Goal: Task Accomplishment & Management: Manage account settings

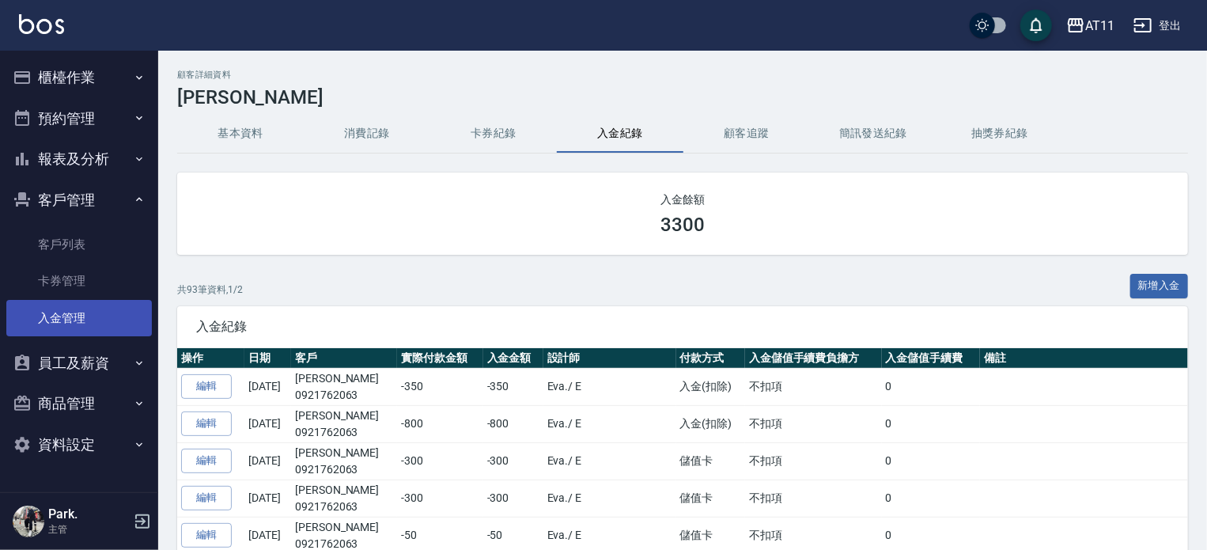
click at [70, 324] on link "入金管理" at bounding box center [78, 318] width 145 height 36
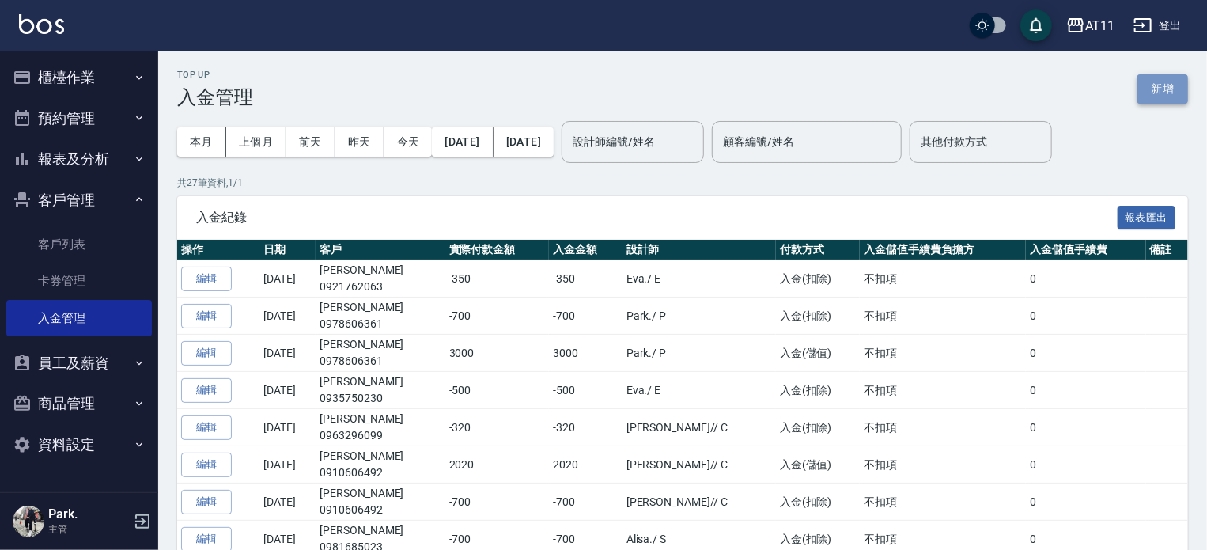
click at [1164, 85] on button "新增" at bounding box center [1162, 88] width 51 height 29
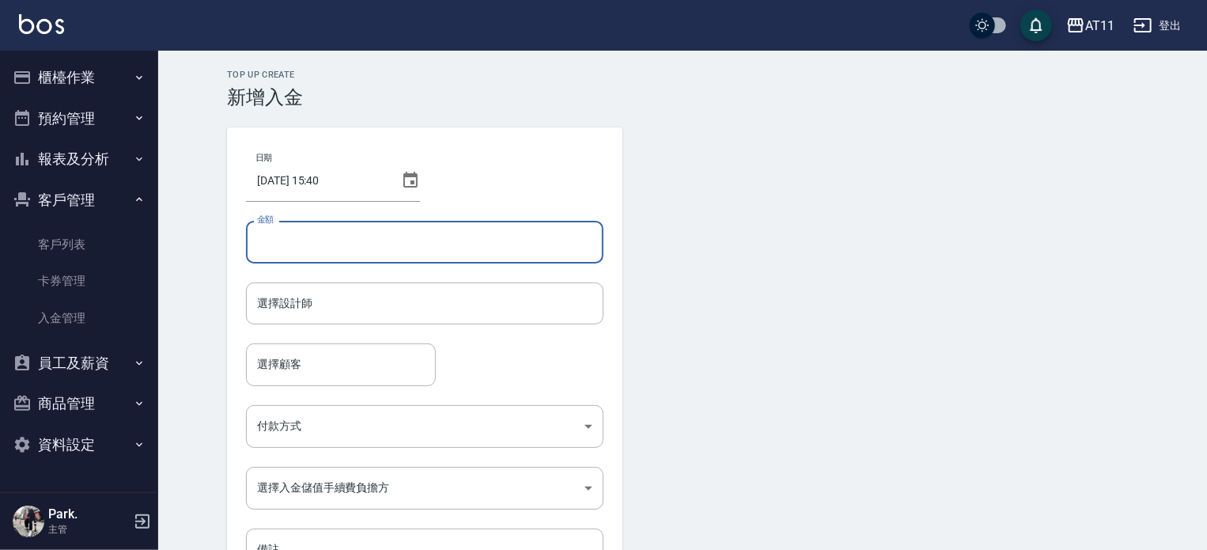
click at [314, 243] on input "金額" at bounding box center [424, 242] width 357 height 43
drag, startPoint x: 301, startPoint y: 250, endPoint x: 301, endPoint y: 240, distance: 10.3
click at [301, 246] on input "金額" at bounding box center [424, 242] width 357 height 43
type input "-899"
click at [307, 308] on input "選擇設計師" at bounding box center [424, 303] width 343 height 28
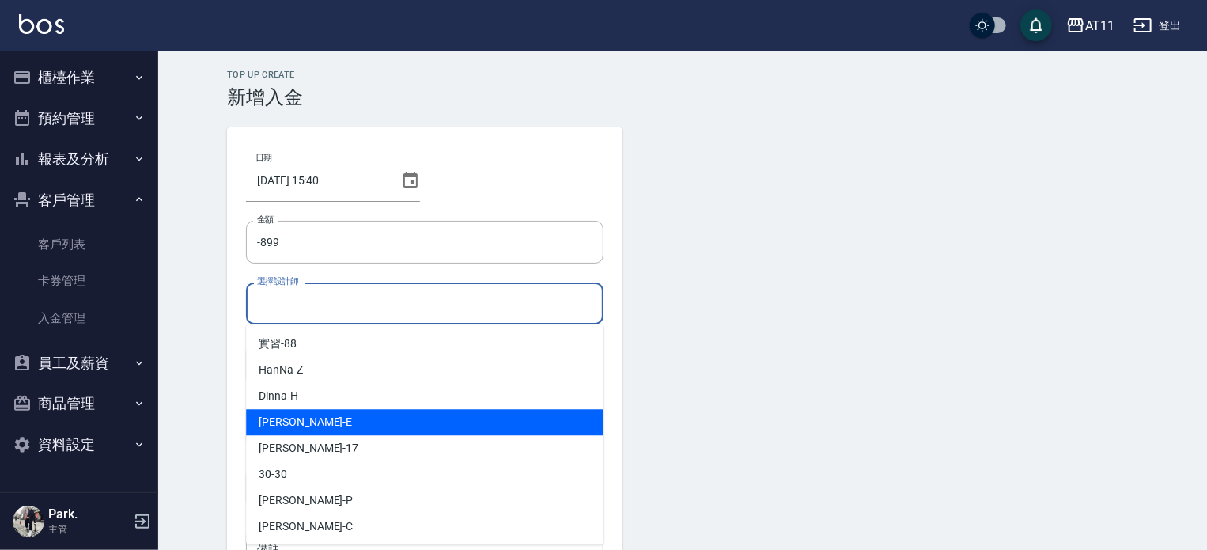
click at [328, 426] on div "EVA -E" at bounding box center [424, 422] width 357 height 26
type input "[PERSON_NAME]-E"
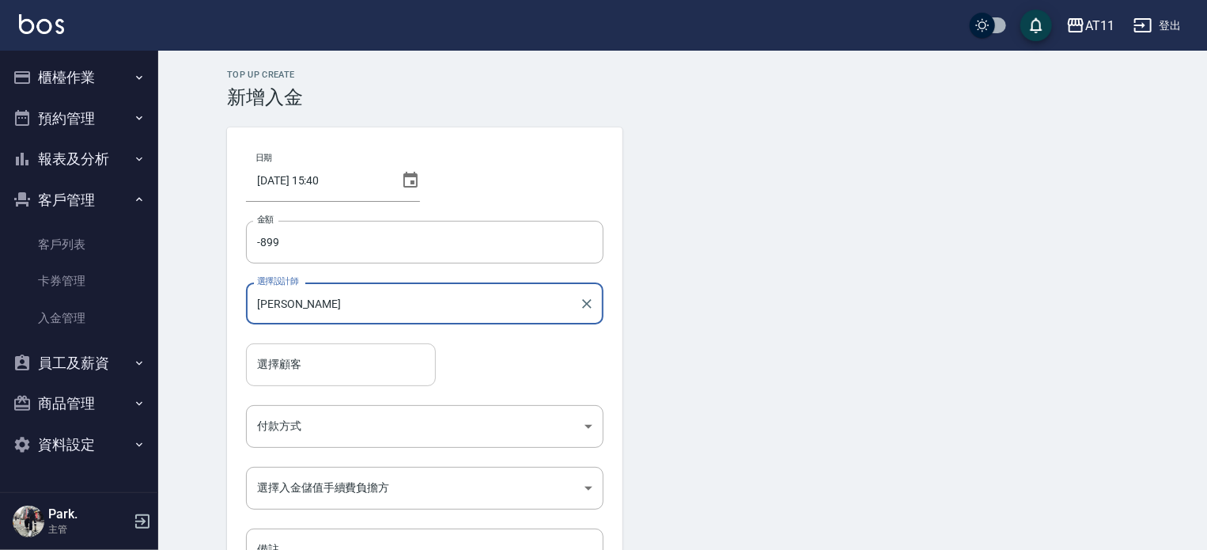
click at [309, 370] on input "選擇顧客" at bounding box center [341, 364] width 176 height 28
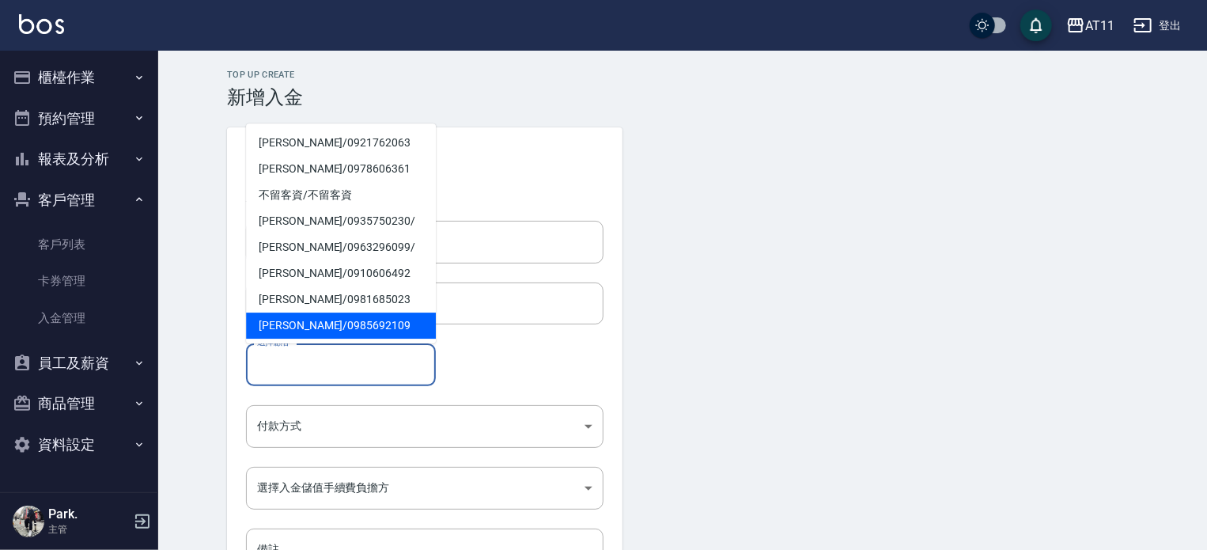
click at [311, 371] on input "選擇顧客" at bounding box center [341, 364] width 176 height 28
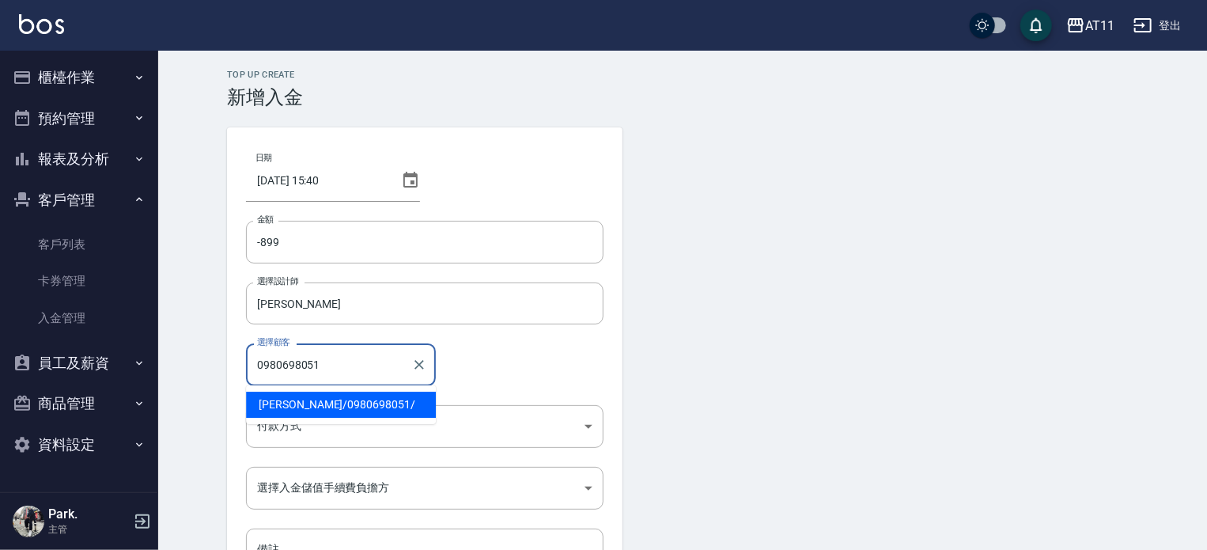
click at [334, 403] on span "林俐伶 / 0980698051 /" at bounding box center [341, 404] width 190 height 26
type input "林俐伶/0980698051/"
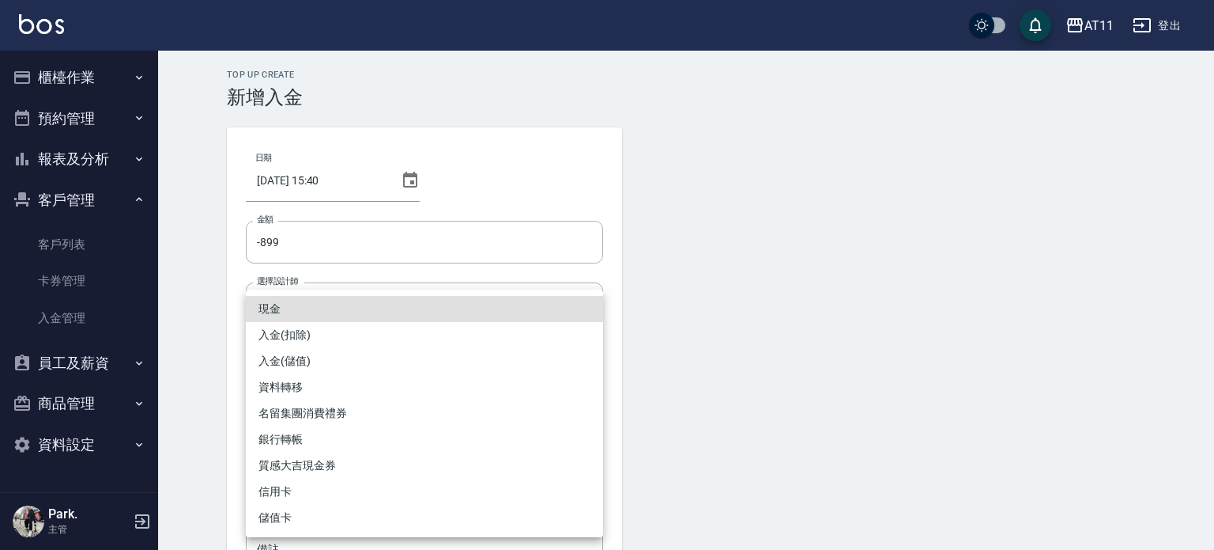
click at [298, 424] on body "AT11 登出 櫃檯作業 打帳單 帳單列表 現金收支登錄 材料自購登錄 每日結帳 排班表 現場電腦打卡 掃碼打卡 預約管理 預約管理 單日預約紀錄 單週預約紀…" at bounding box center [607, 328] width 1214 height 656
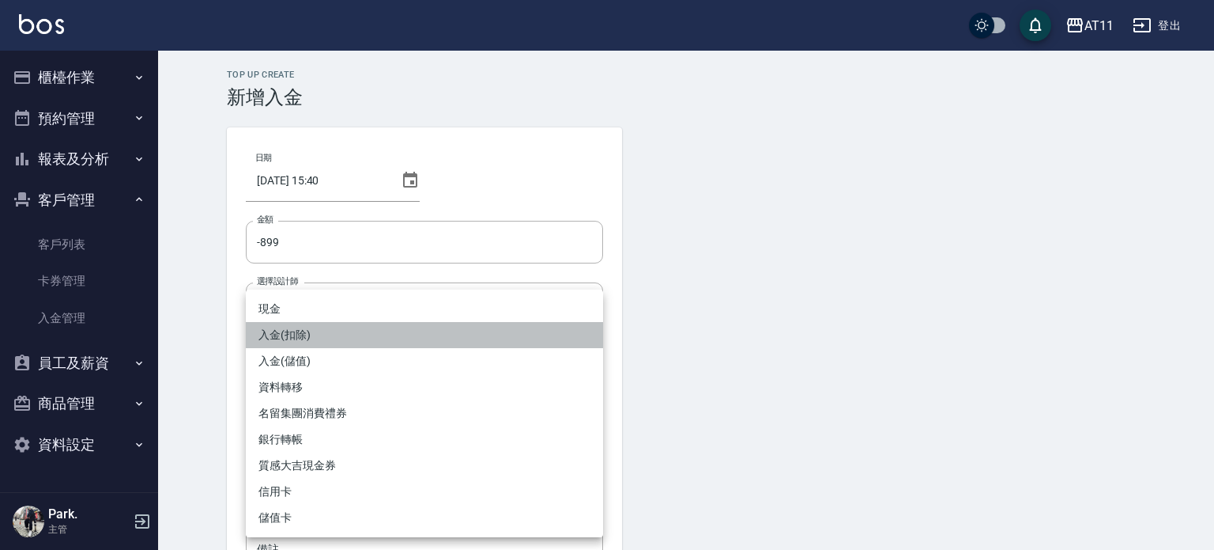
click at [312, 325] on li "入金(扣除)" at bounding box center [424, 335] width 357 height 26
type input "入金(扣除)"
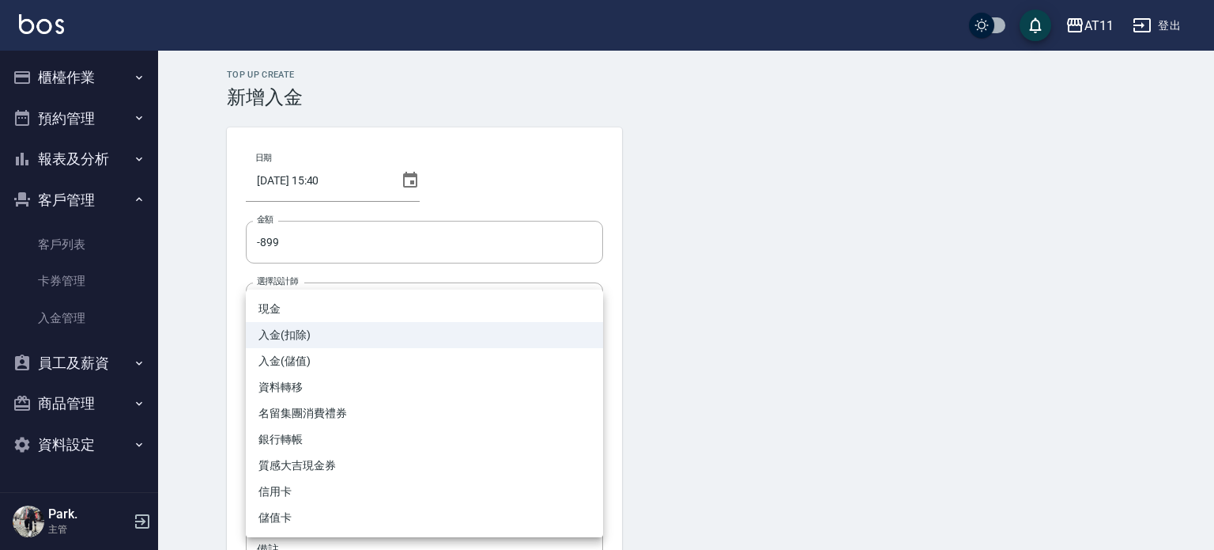
click at [310, 426] on body "AT11 登出 櫃檯作業 打帳單 帳單列表 現金收支登錄 材料自購登錄 每日結帳 排班表 現場電腦打卡 掃碼打卡 預約管理 預約管理 單日預約紀錄 單週預約紀…" at bounding box center [607, 328] width 1214 height 656
click at [350, 334] on li "入金(扣除)" at bounding box center [424, 335] width 357 height 26
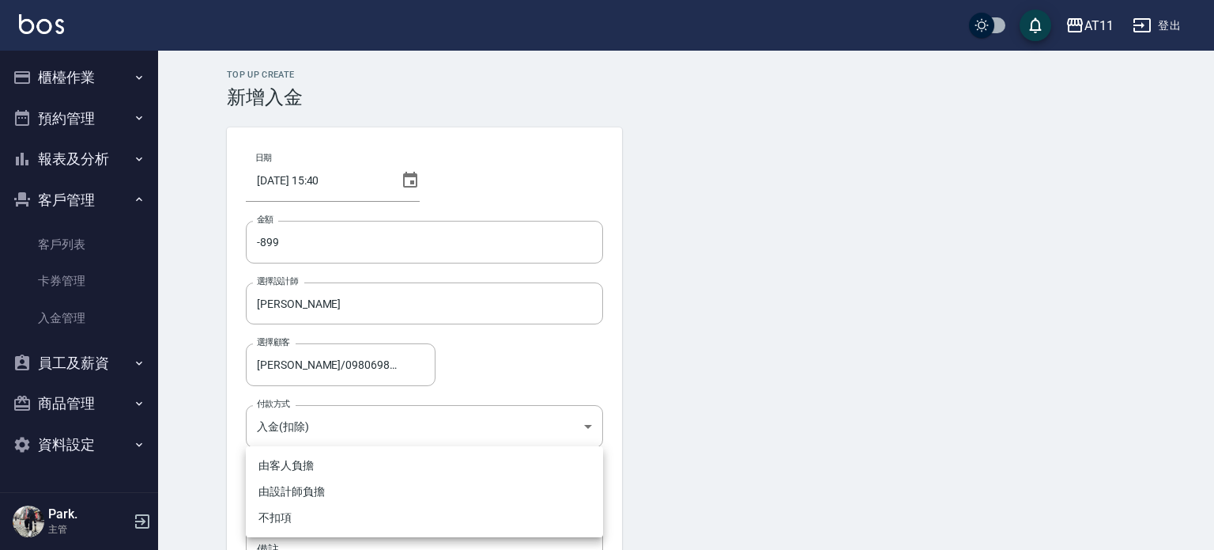
click at [304, 484] on body "AT11 登出 櫃檯作業 打帳單 帳單列表 現金收支登錄 材料自購登錄 每日結帳 排班表 現場電腦打卡 掃碼打卡 預約管理 預約管理 單日預約紀錄 單週預約紀…" at bounding box center [607, 328] width 1214 height 656
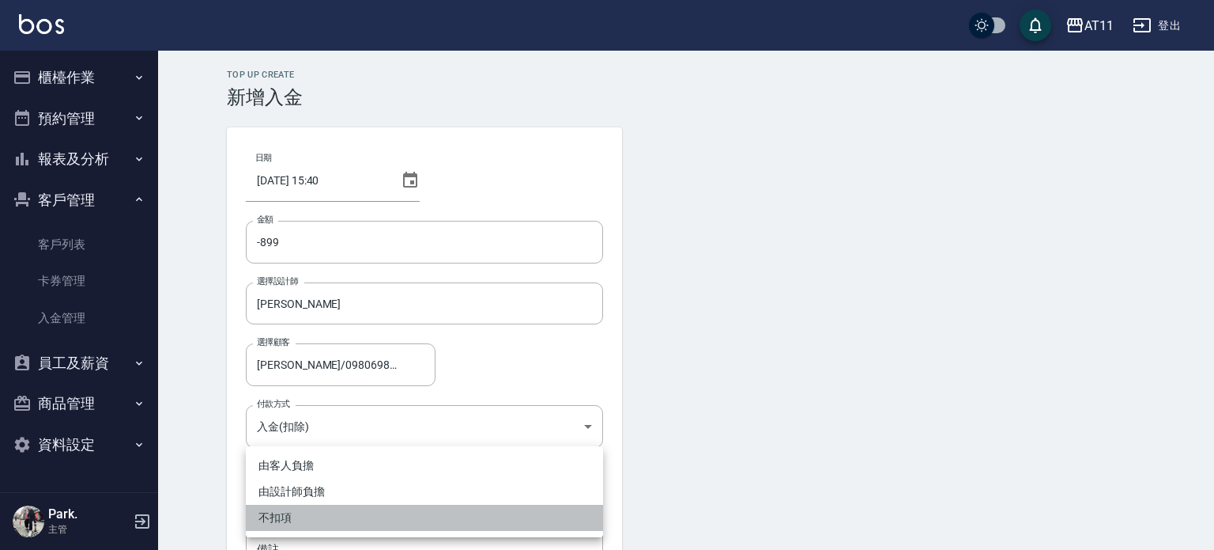
click at [297, 512] on li "不扣項" at bounding box center [424, 517] width 357 height 26
type input "WITHOUTHANDLINGFEE"
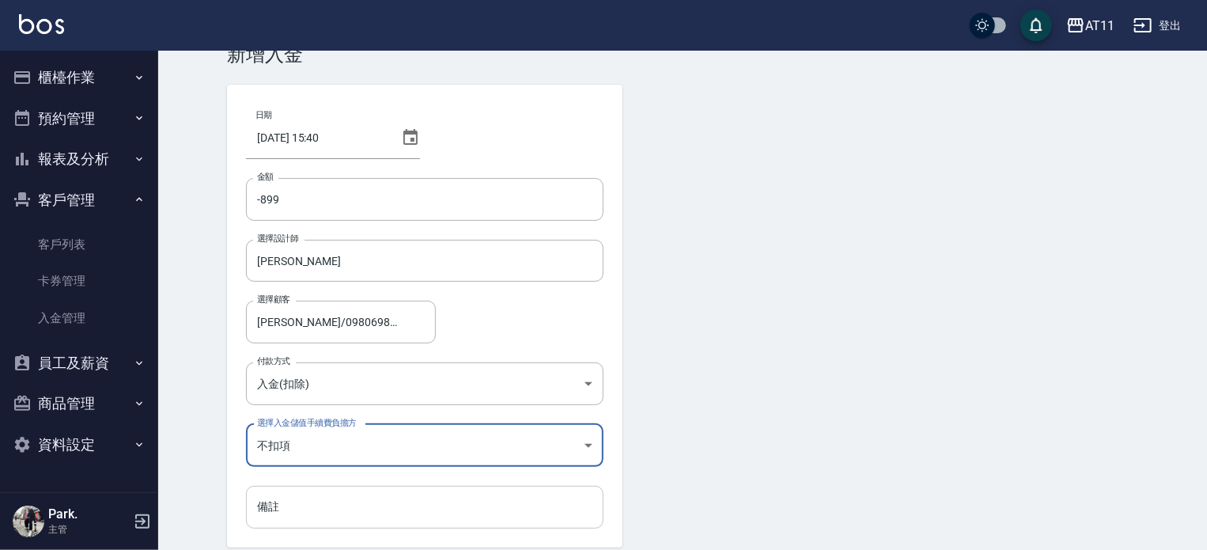
scroll to position [107, 0]
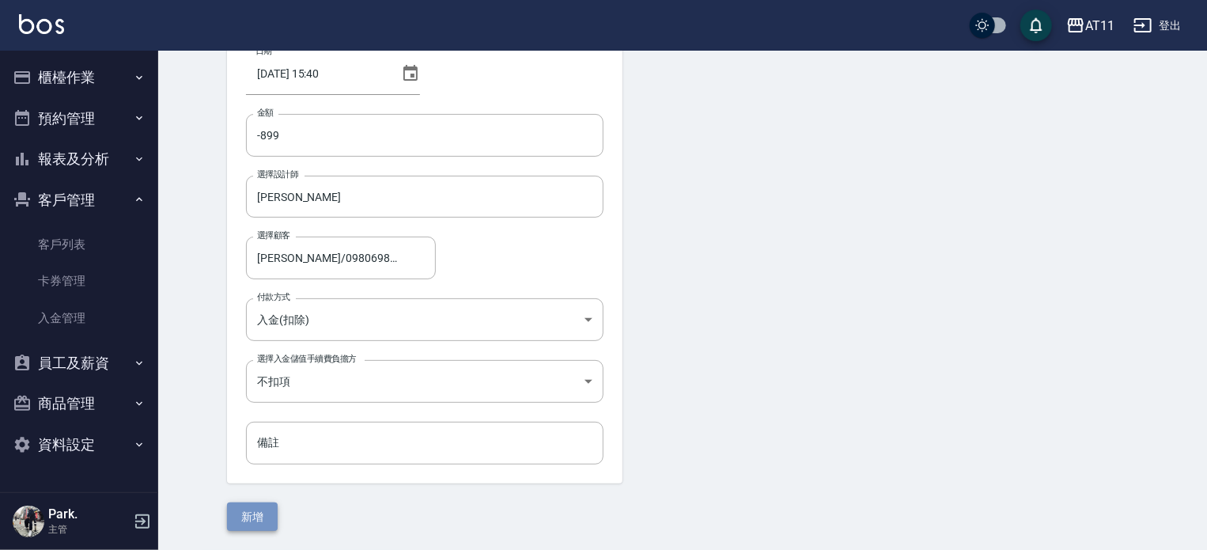
click at [269, 504] on button "新增" at bounding box center [252, 516] width 51 height 29
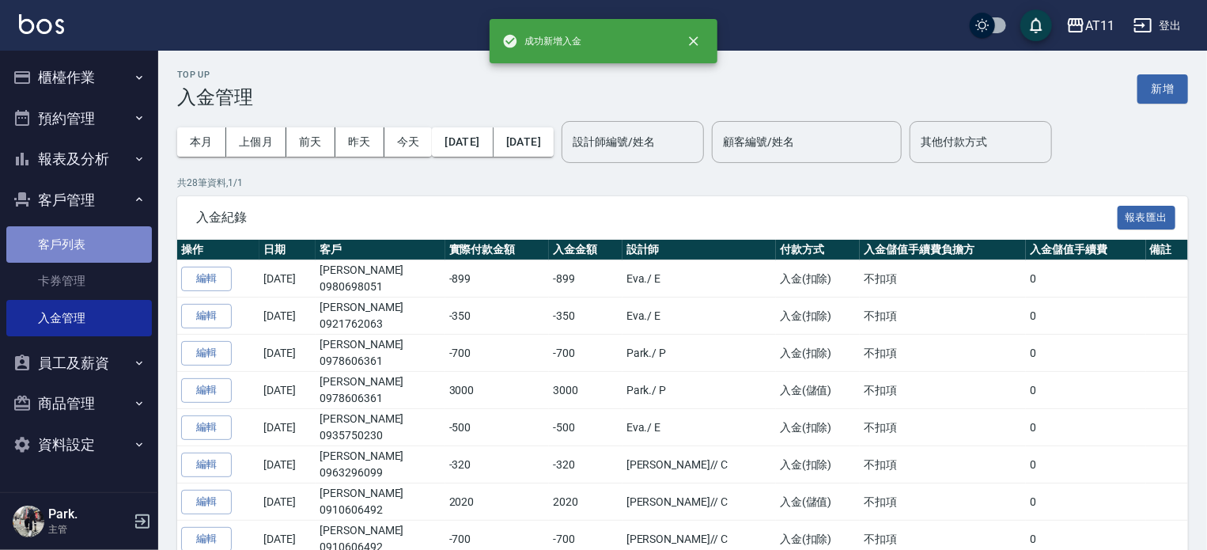
click at [36, 247] on link "客戶列表" at bounding box center [78, 244] width 145 height 36
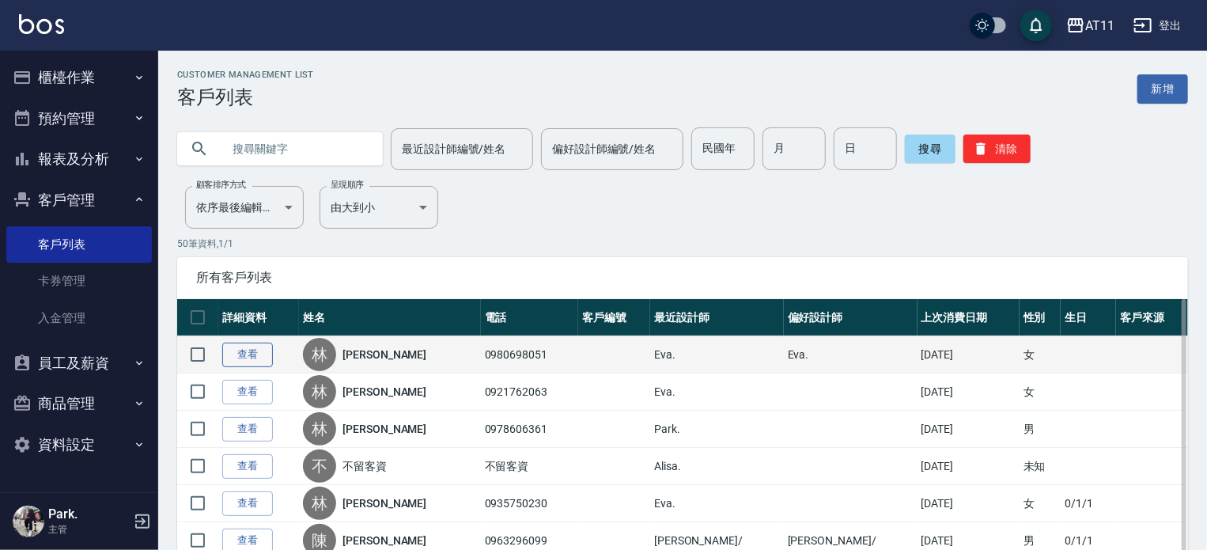
click at [252, 353] on link "查看" at bounding box center [247, 354] width 51 height 25
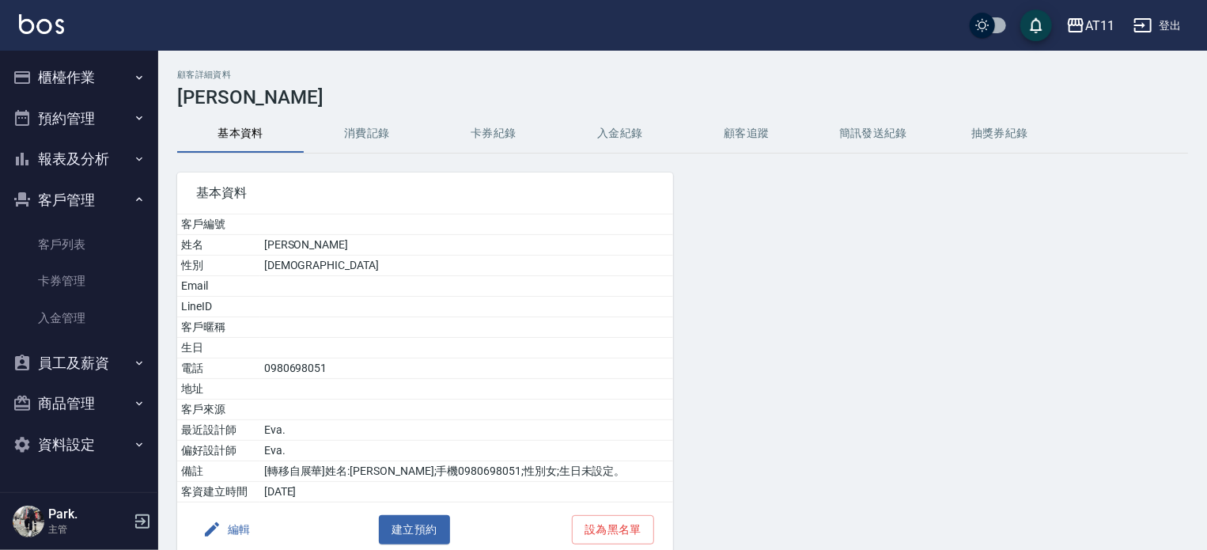
click at [611, 137] on button "入金紀錄" at bounding box center [620, 134] width 127 height 38
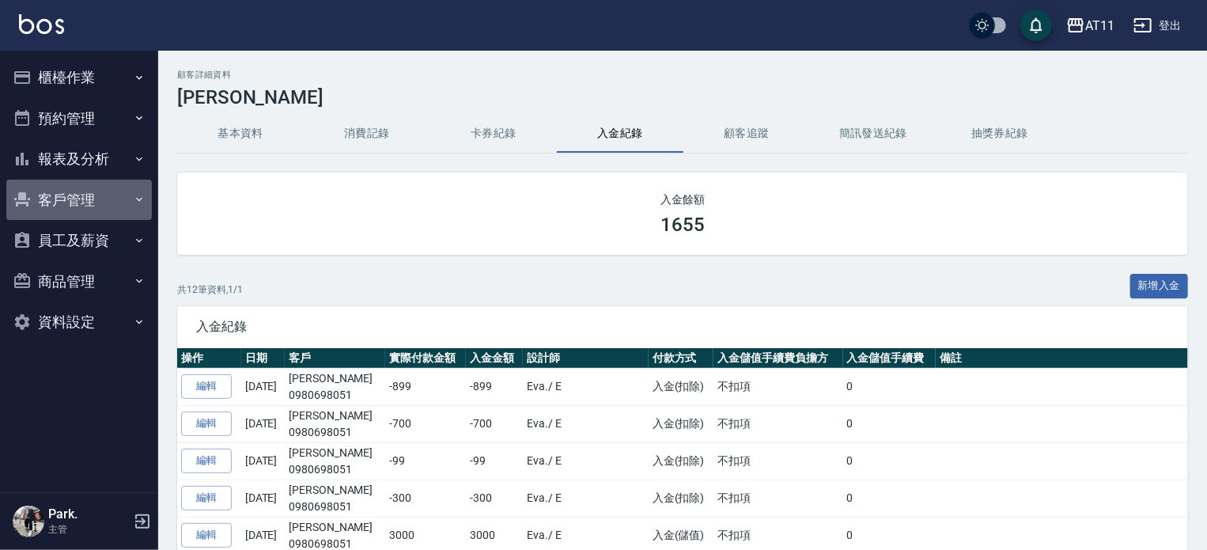
click at [111, 198] on button "客戶管理" at bounding box center [78, 199] width 145 height 41
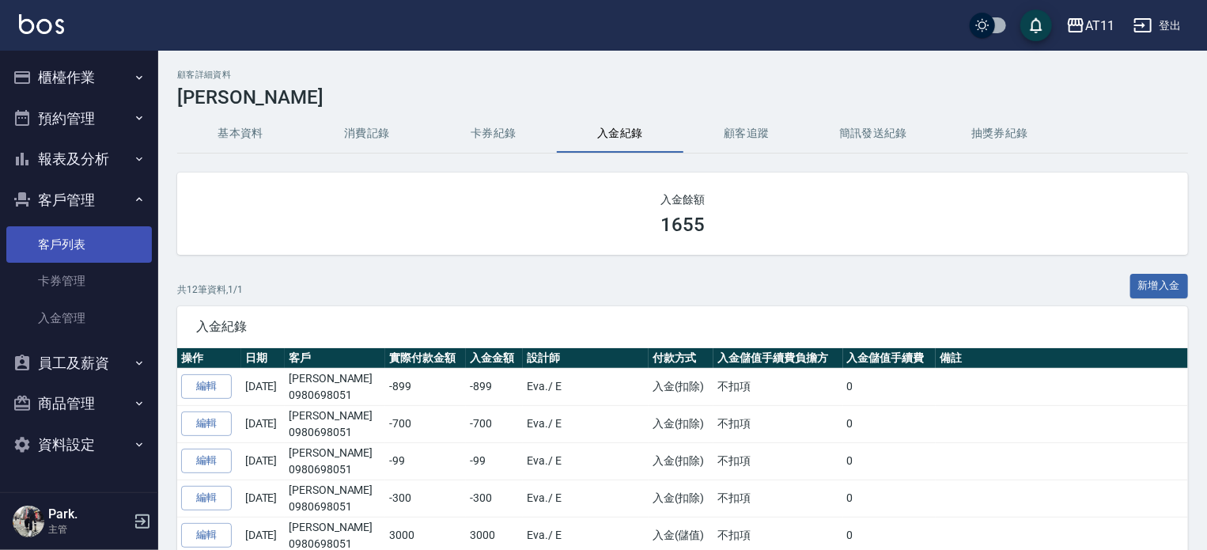
drag, startPoint x: 100, startPoint y: 240, endPoint x: 115, endPoint y: 247, distance: 16.3
click at [100, 240] on link "客戶列表" at bounding box center [78, 244] width 145 height 36
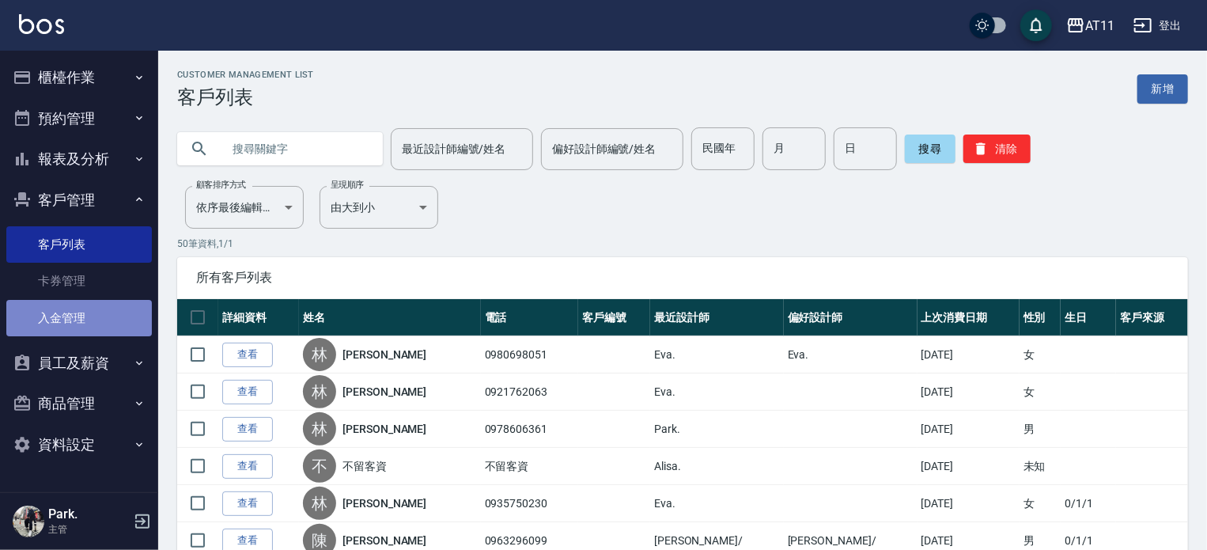
click at [66, 315] on link "入金管理" at bounding box center [78, 318] width 145 height 36
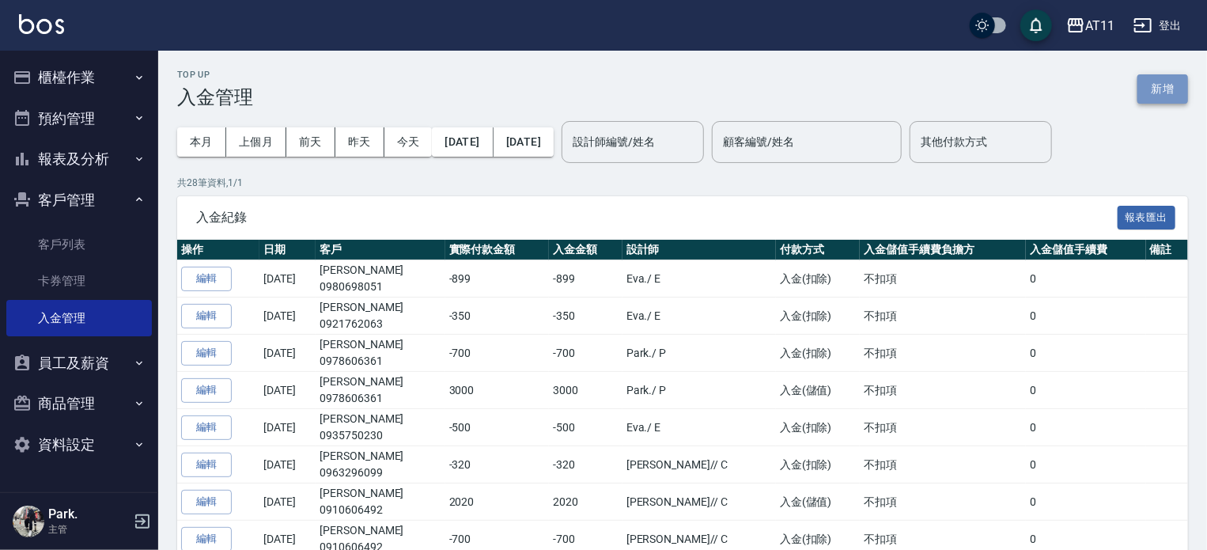
click at [1165, 77] on button "新增" at bounding box center [1162, 88] width 51 height 29
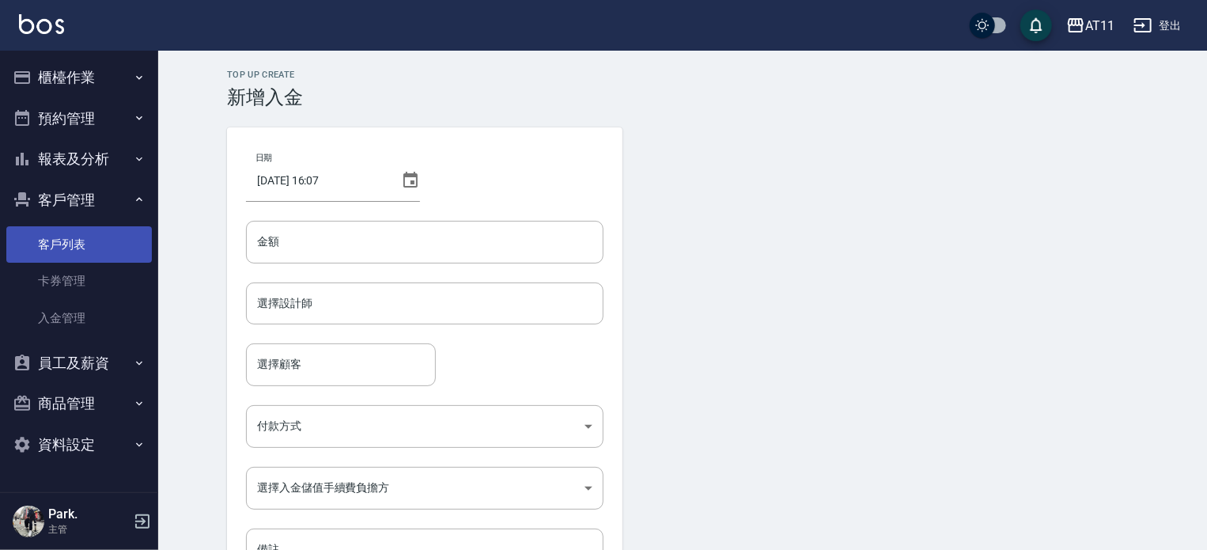
click at [86, 232] on link "客戶列表" at bounding box center [78, 244] width 145 height 36
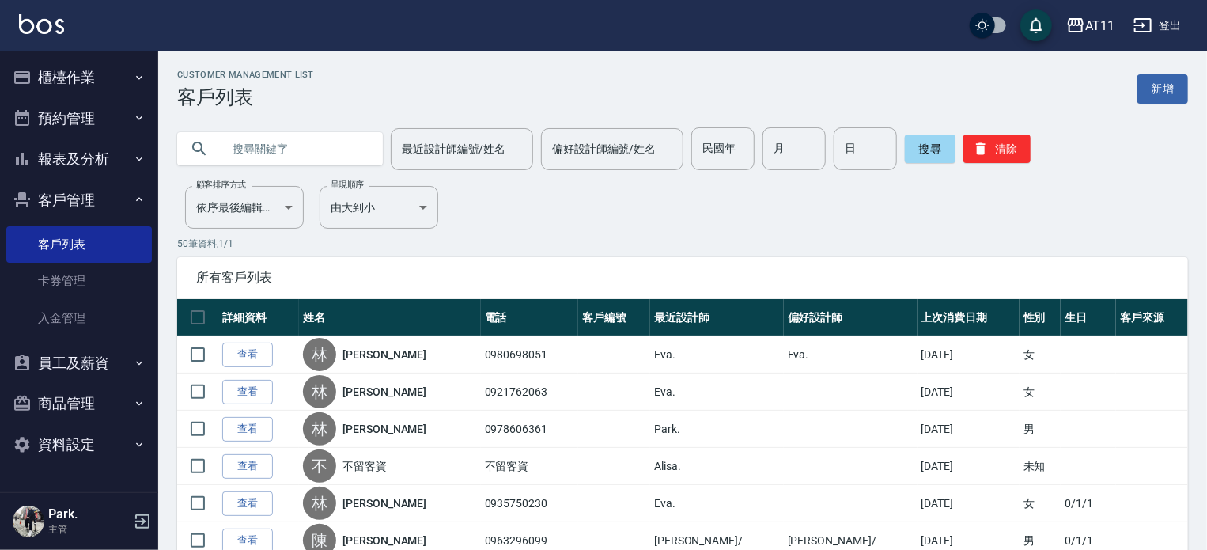
click at [251, 145] on input "text" at bounding box center [295, 148] width 149 height 43
type input "0928030839"
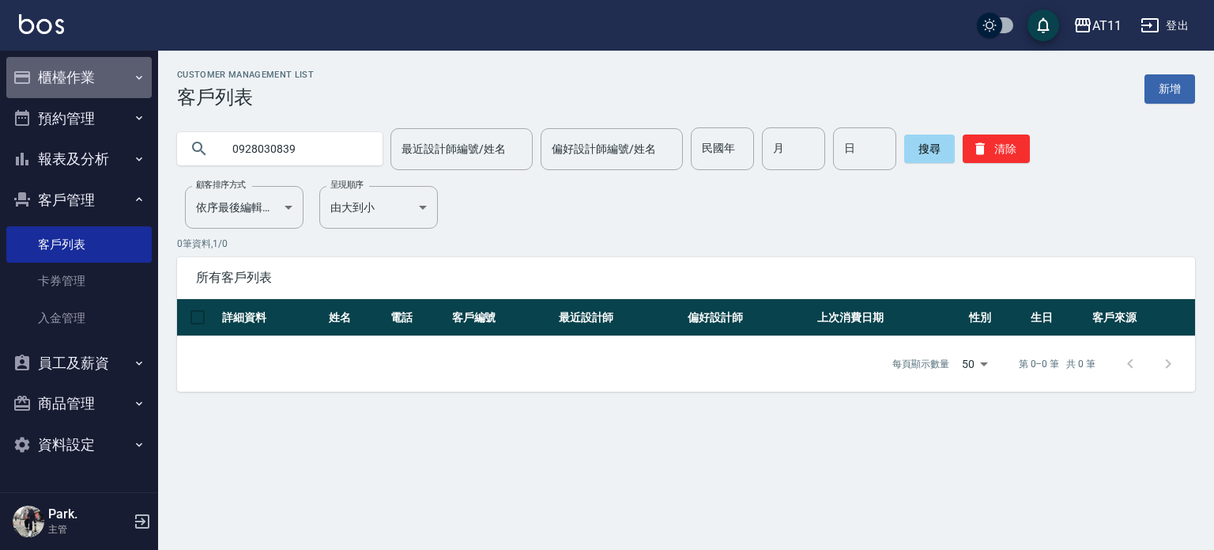
click at [63, 77] on button "櫃檯作業" at bounding box center [78, 77] width 145 height 41
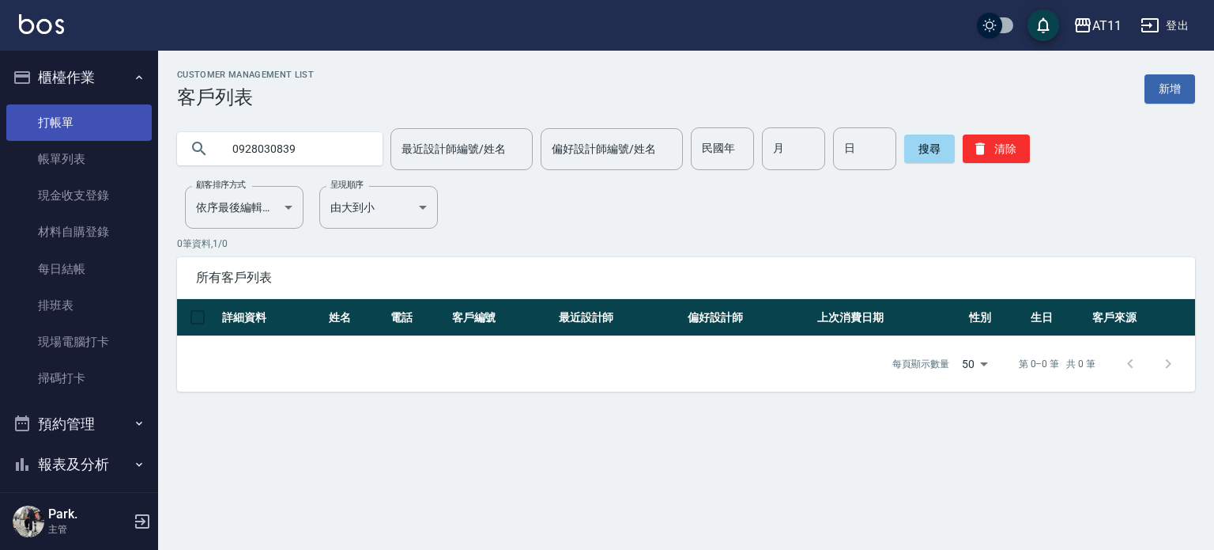
click at [76, 132] on link "打帳單" at bounding box center [78, 122] width 145 height 36
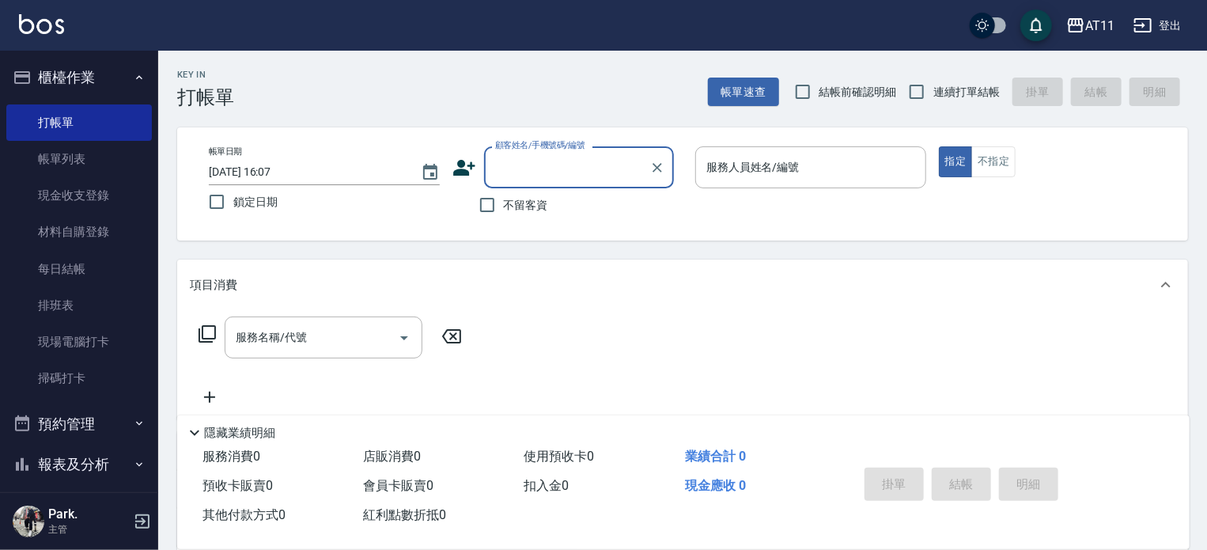
click at [462, 170] on icon at bounding box center [464, 168] width 22 height 16
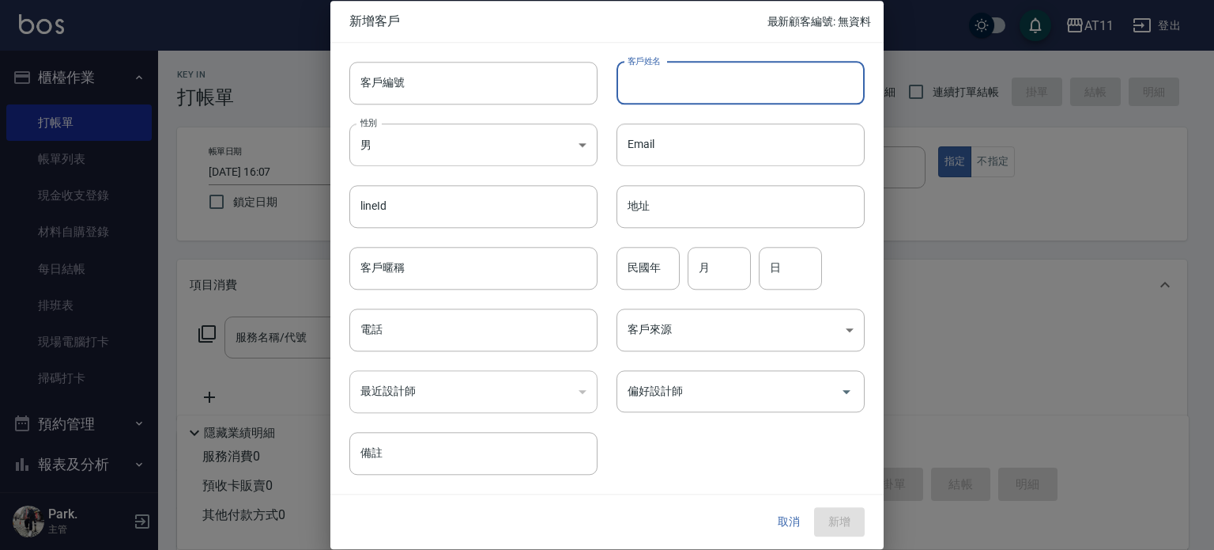
click at [670, 87] on input "客戶姓名" at bounding box center [741, 83] width 248 height 43
type input "[PERSON_NAME]"
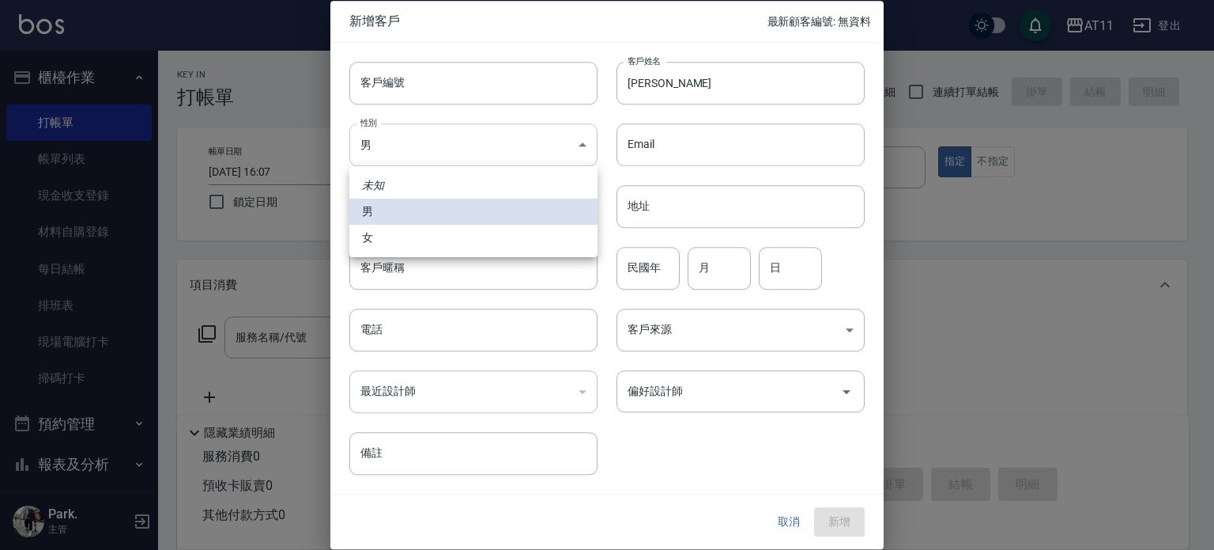
click at [534, 155] on body "AT11 登出 櫃檯作業 打帳單 帳單列表 現金收支登錄 材料自購登錄 每日結帳 排班表 現場電腦打卡 掃碼打卡 預約管理 預約管理 單日預約紀錄 單週預約紀…" at bounding box center [607, 386] width 1214 height 772
click at [518, 243] on li "女" at bounding box center [473, 238] width 248 height 26
type input "[DEMOGRAPHIC_DATA]"
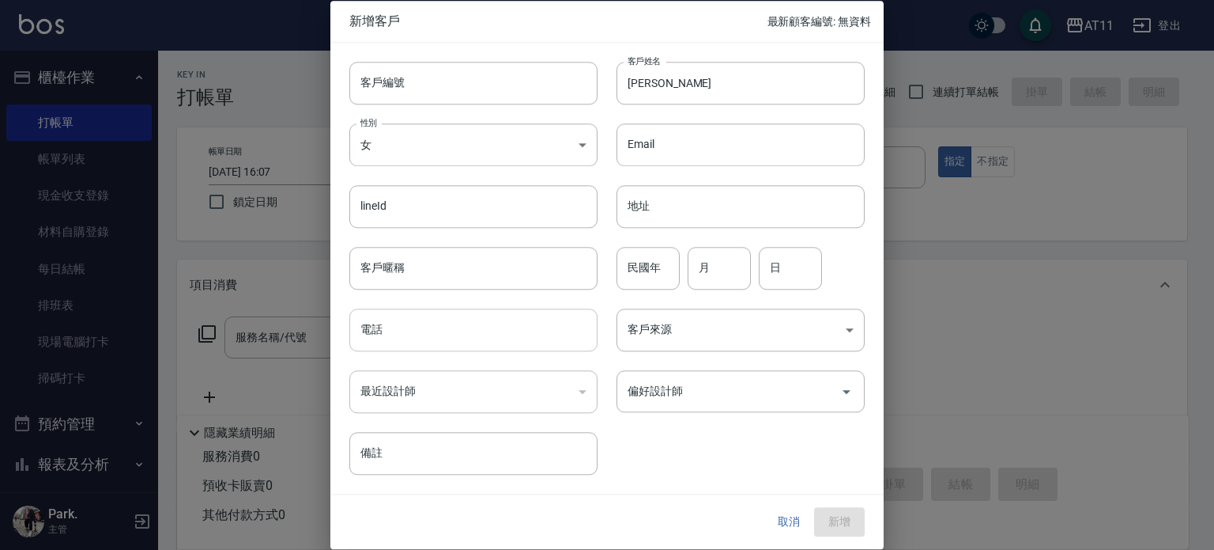
click at [505, 338] on input "電話" at bounding box center [473, 329] width 248 height 43
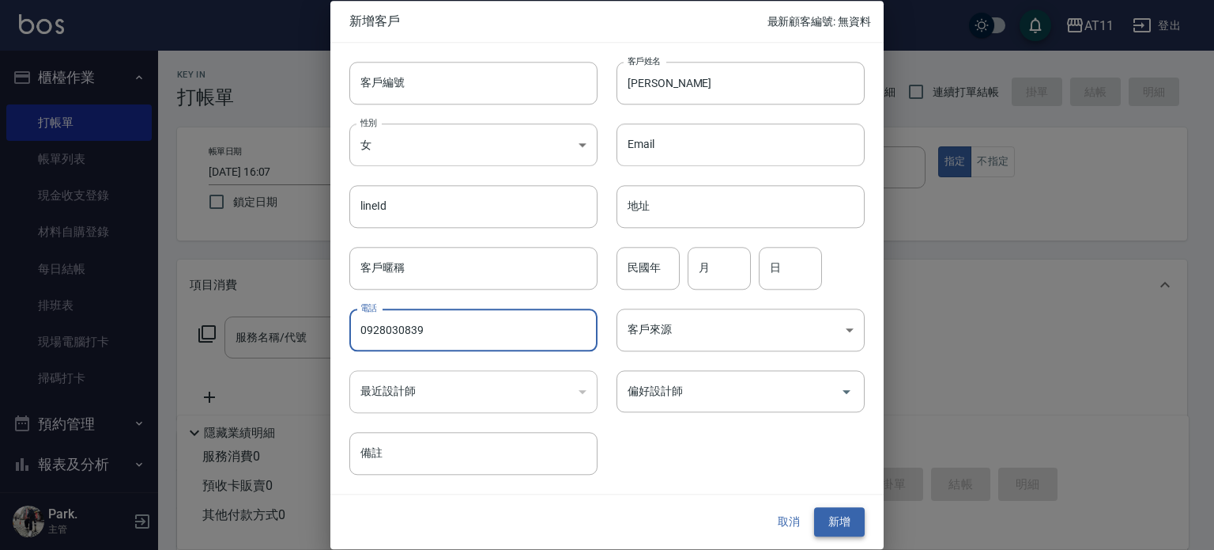
type input "0928030839"
click at [822, 516] on button "新增" at bounding box center [839, 522] width 51 height 29
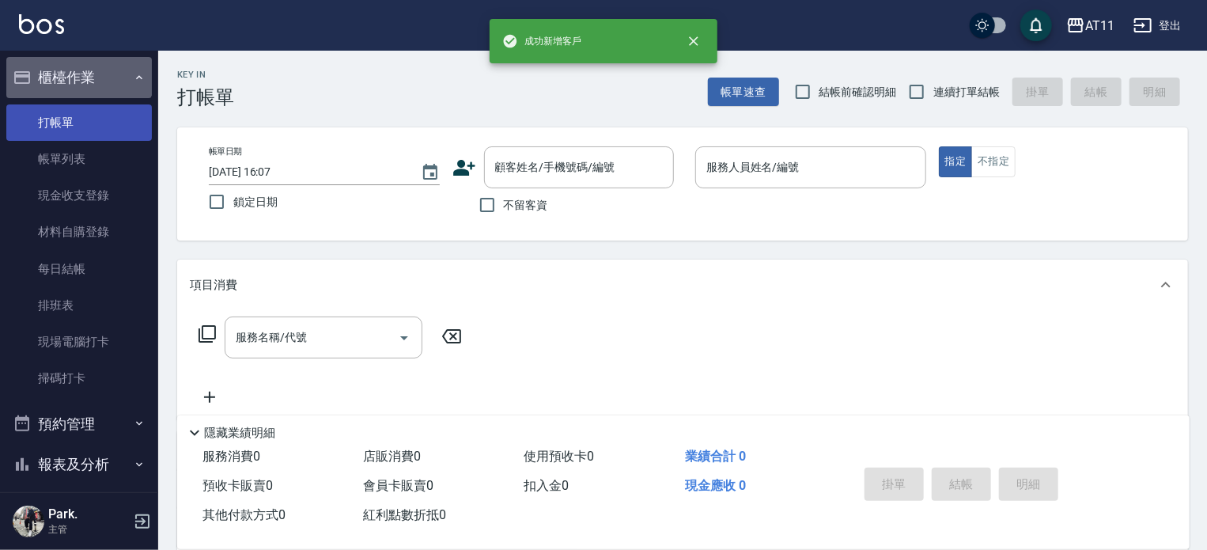
drag, startPoint x: 78, startPoint y: 74, endPoint x: 72, endPoint y: 132, distance: 58.9
click at [77, 74] on button "櫃檯作業" at bounding box center [78, 77] width 145 height 41
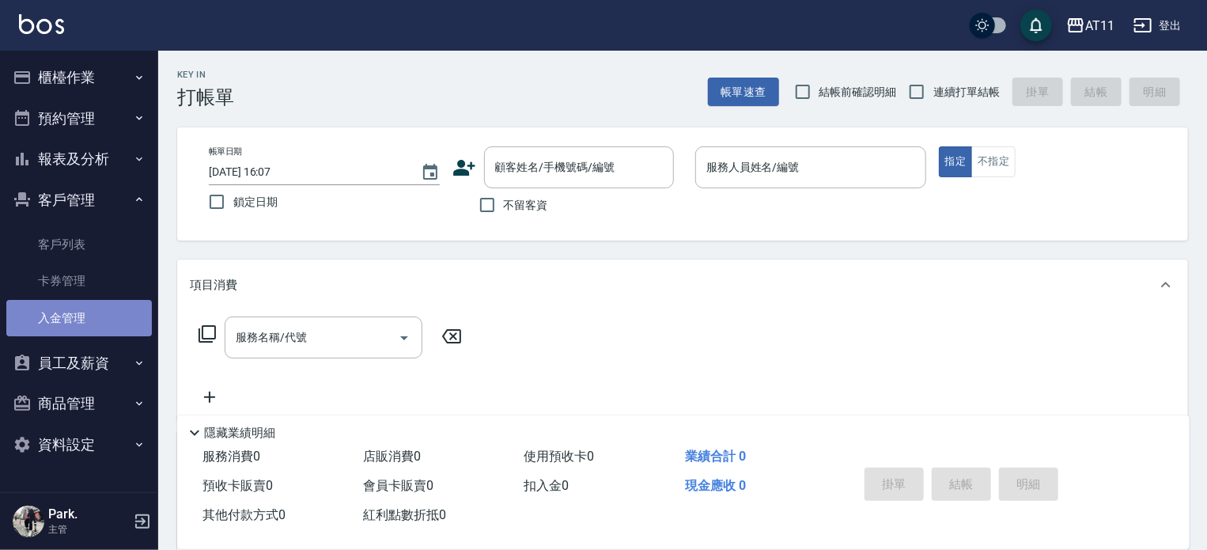
click at [75, 325] on link "入金管理" at bounding box center [78, 318] width 145 height 36
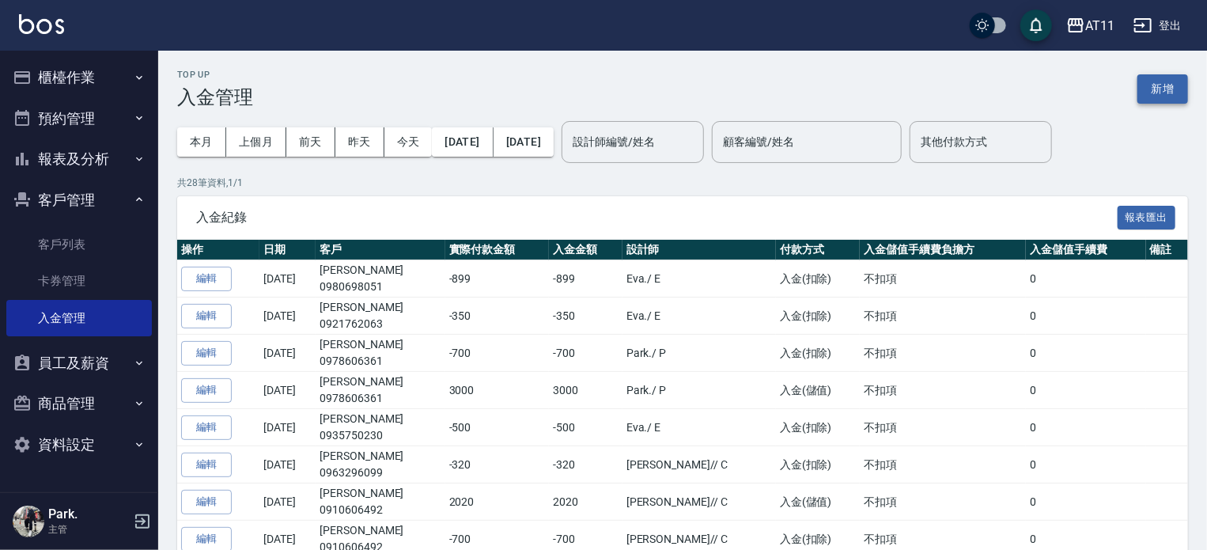
click at [1157, 93] on button "新增" at bounding box center [1162, 88] width 51 height 29
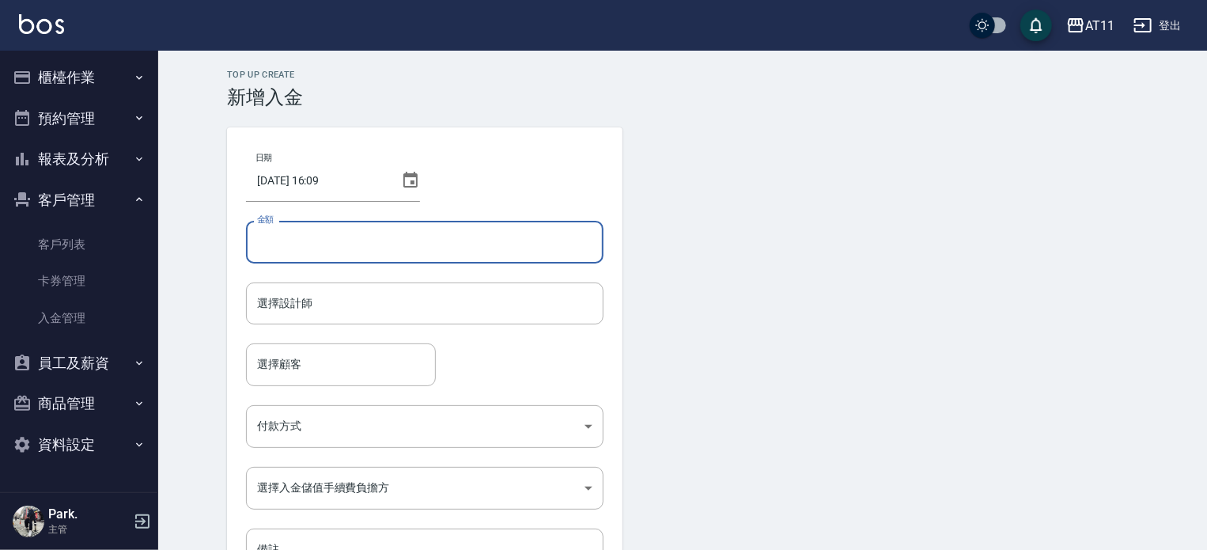
click at [474, 248] on input "金額" at bounding box center [424, 242] width 357 height 43
type input "2020"
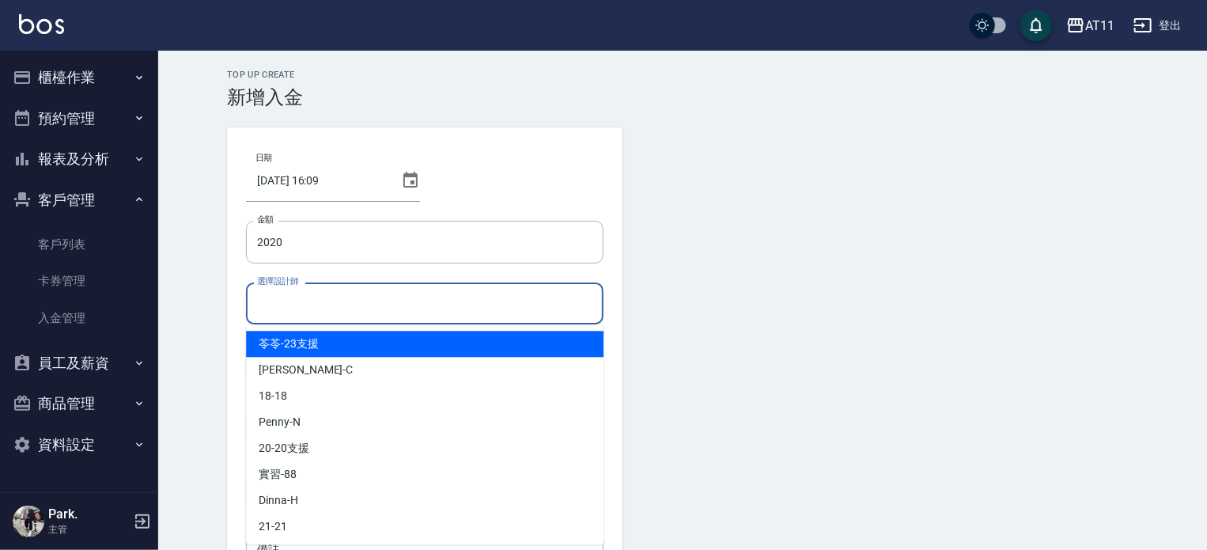
click at [414, 312] on input "選擇設計師" at bounding box center [424, 303] width 343 height 28
type input "ㄍ"
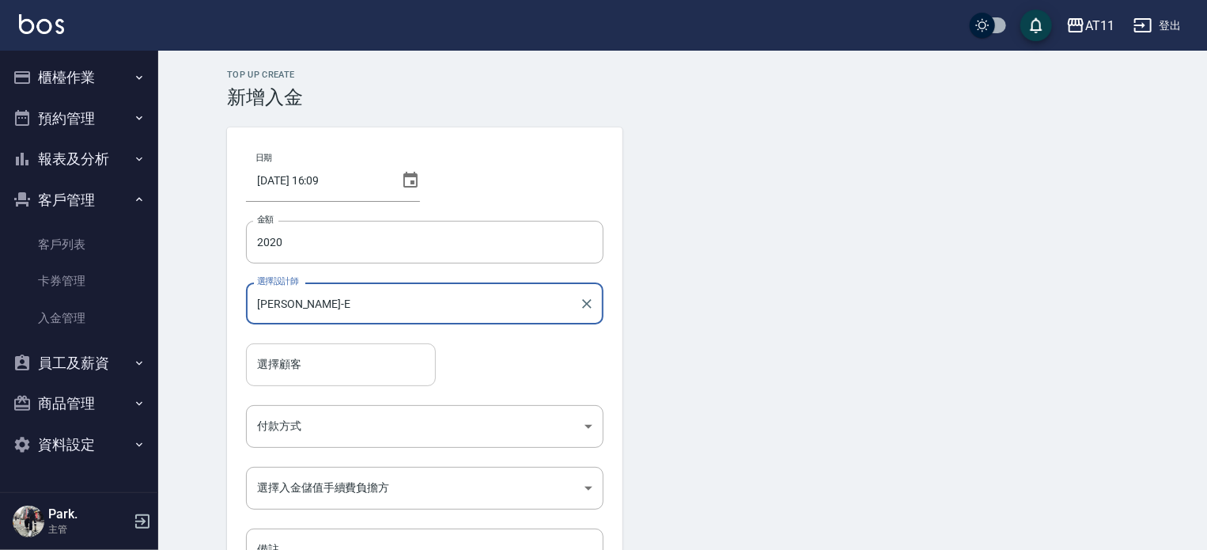
type input "[PERSON_NAME]-E"
click at [334, 360] on input "選擇顧客" at bounding box center [341, 364] width 176 height 28
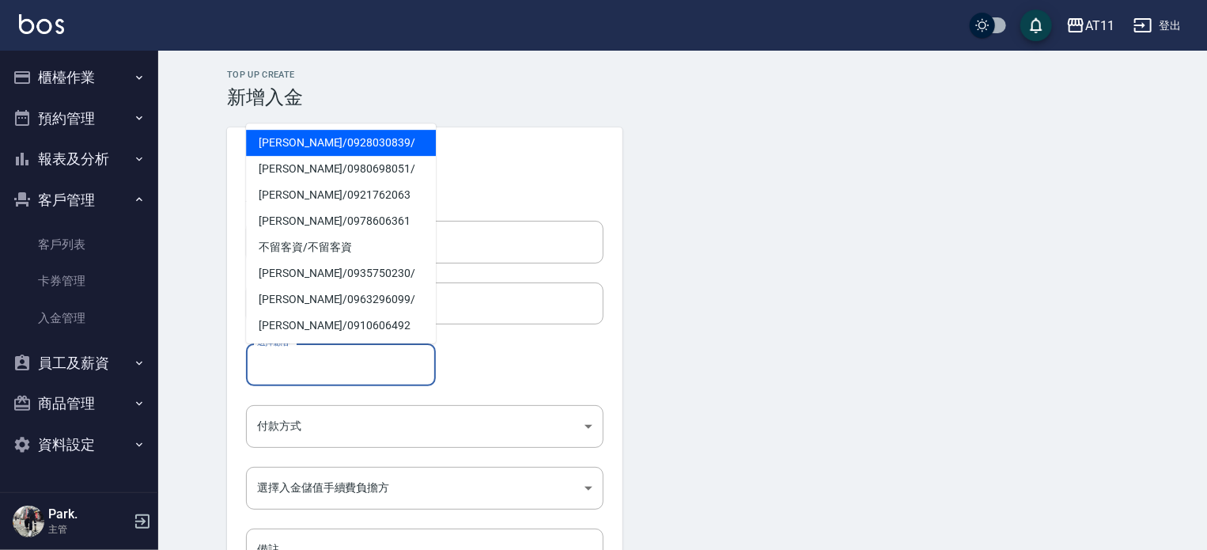
click at [304, 138] on span "[PERSON_NAME]/ 0928030839 /" at bounding box center [341, 143] width 190 height 26
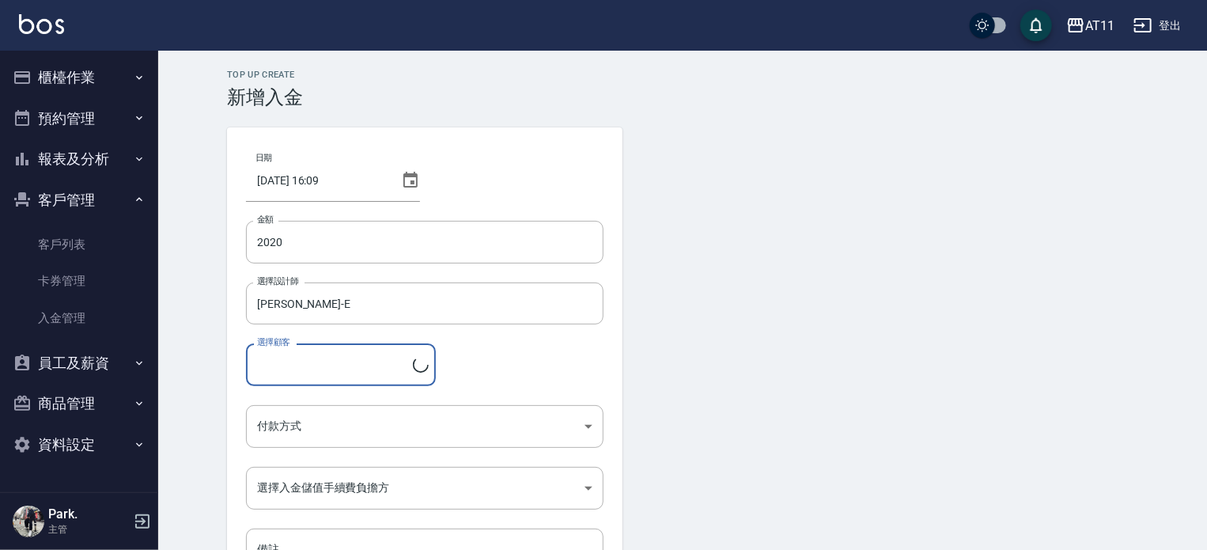
type input "[PERSON_NAME]/0928030839/"
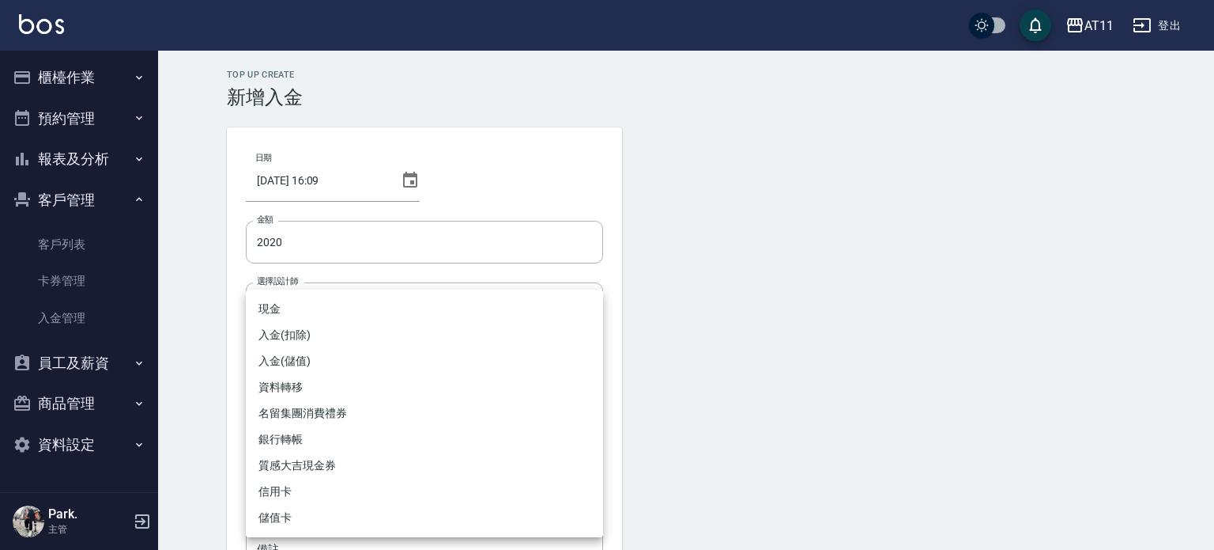
click at [353, 426] on body "AT11 登出 櫃檯作業 打帳單 帳單列表 現金收支登錄 材料自購登錄 每日結帳 排班表 現場電腦打卡 掃碼打卡 預約管理 預約管理 單日預約紀錄 單週預約紀…" at bounding box center [607, 328] width 1214 height 656
click at [347, 353] on li "入金(儲值)" at bounding box center [424, 361] width 357 height 26
type input "入金(儲值)"
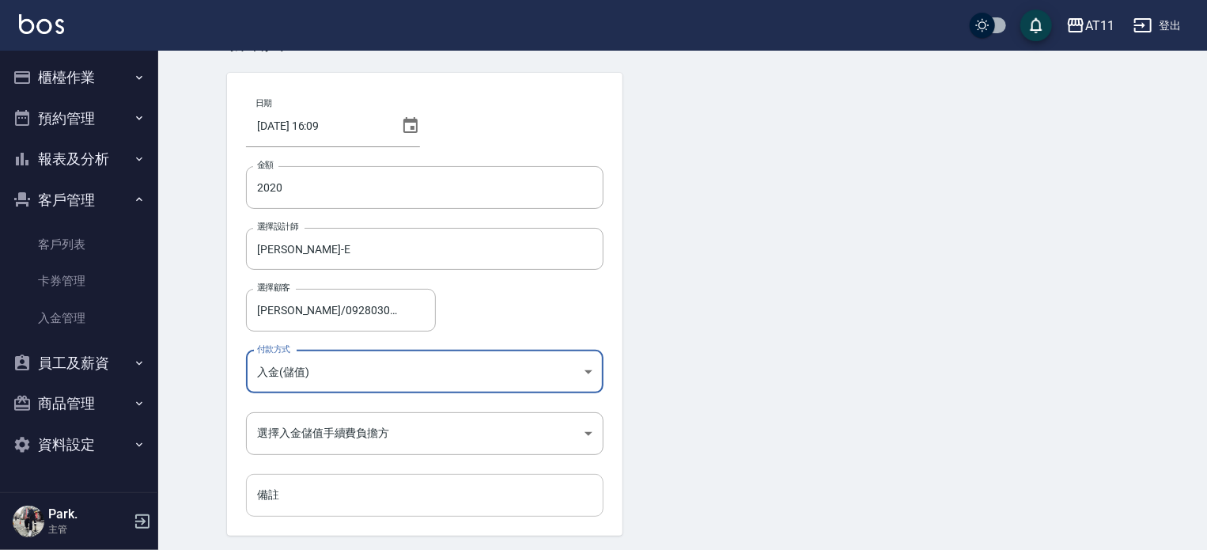
scroll to position [107, 0]
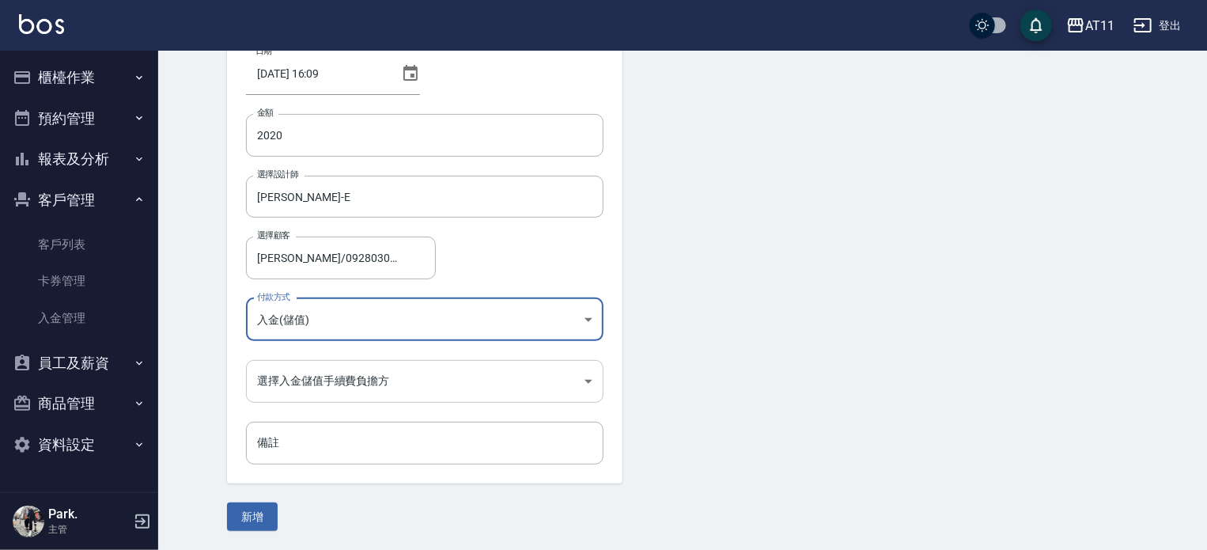
click at [364, 382] on body "AT11 登出 櫃檯作業 打帳單 帳單列表 現金收支登錄 材料自購登錄 每日結帳 排班表 現場電腦打卡 掃碼打卡 預約管理 預約管理 單日預約紀錄 單週預約紀…" at bounding box center [603, 221] width 1207 height 656
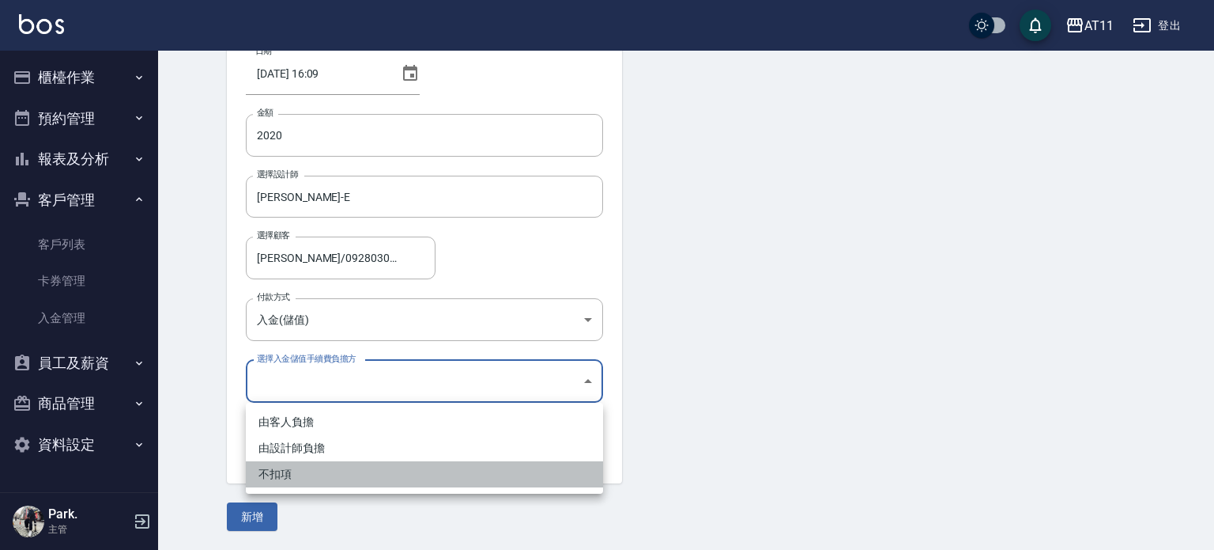
click at [365, 474] on li "不扣項" at bounding box center [424, 474] width 357 height 26
type input "WITHOUTHANDLINGFEE"
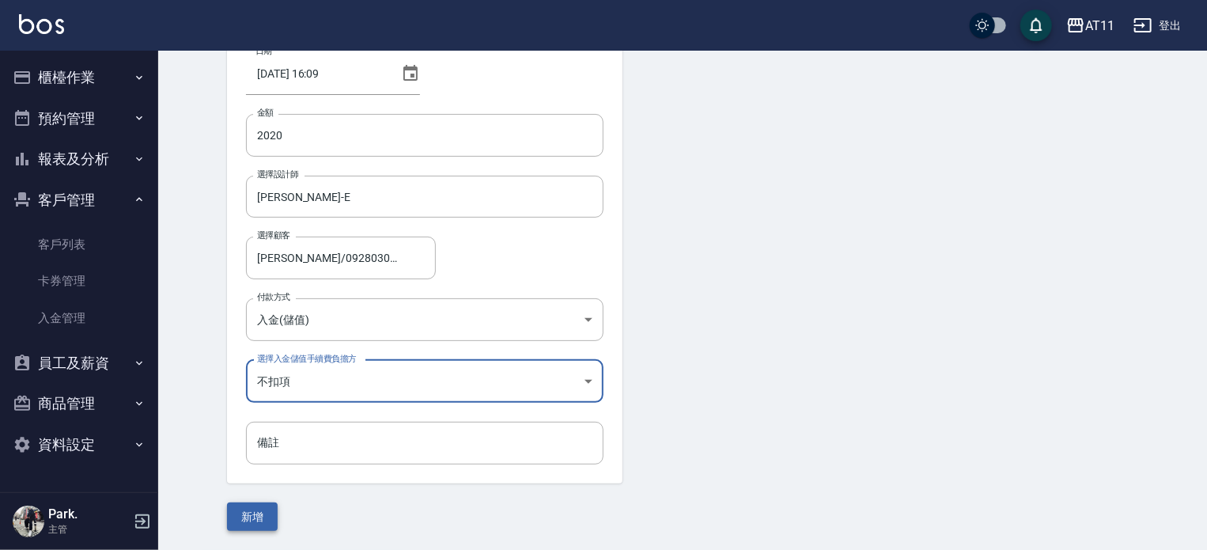
click at [247, 509] on button "新增" at bounding box center [252, 516] width 51 height 29
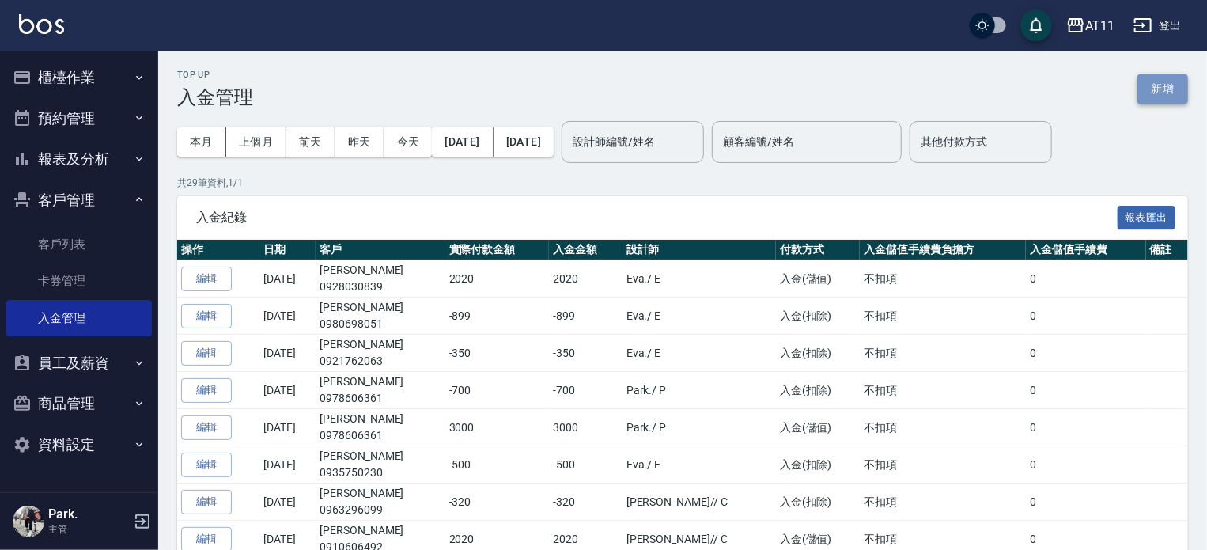
click at [1151, 81] on button "新增" at bounding box center [1162, 88] width 51 height 29
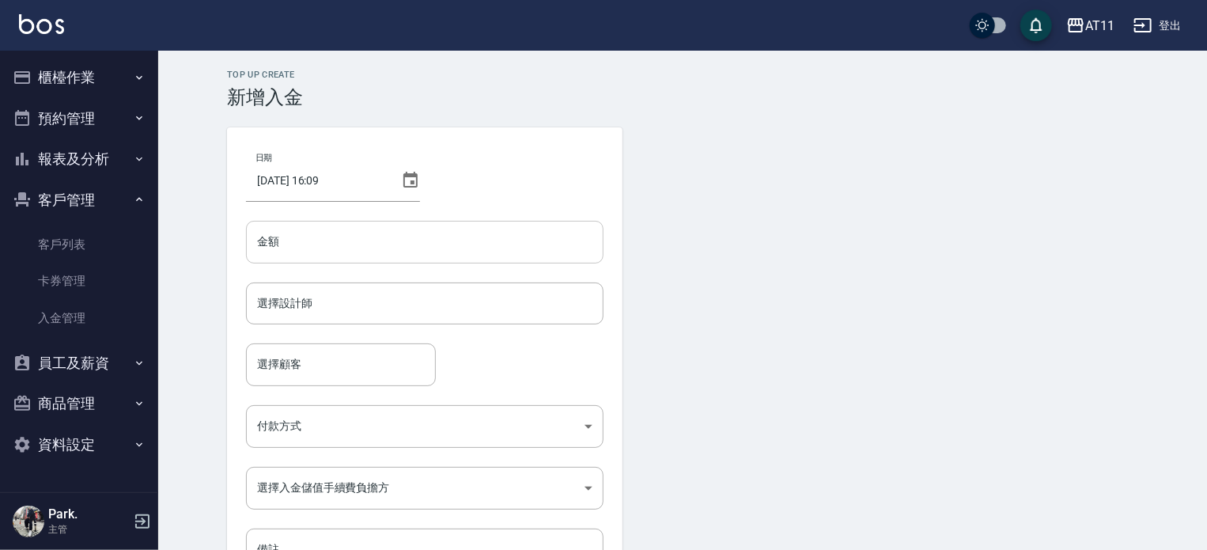
click at [388, 235] on input "金額" at bounding box center [424, 242] width 357 height 43
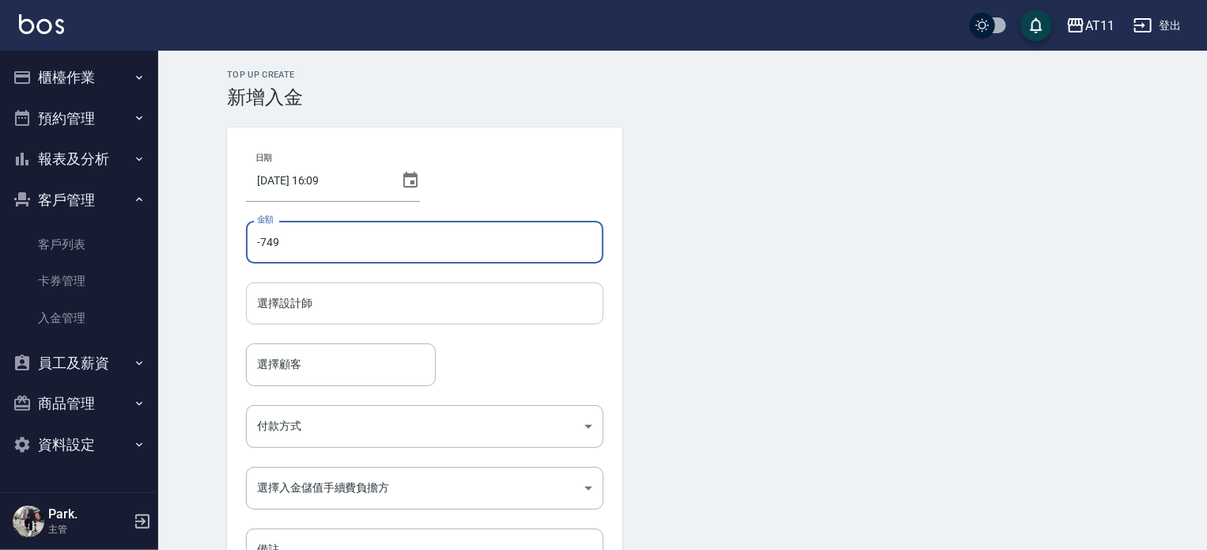
click at [342, 317] on div "選擇設計師" at bounding box center [424, 303] width 357 height 42
type input "-749"
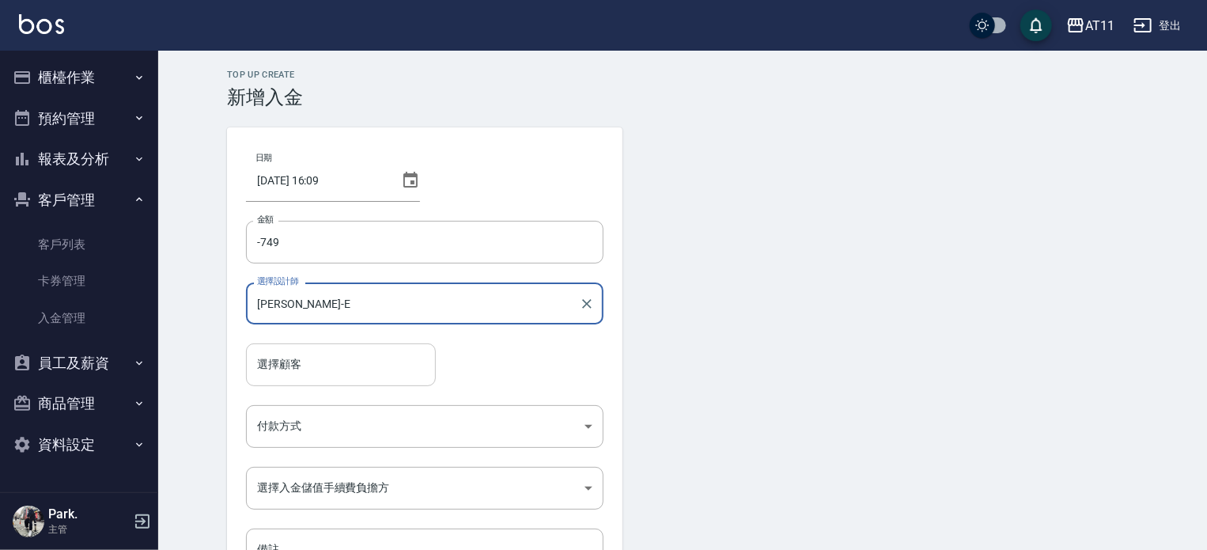
type input "[PERSON_NAME]-E"
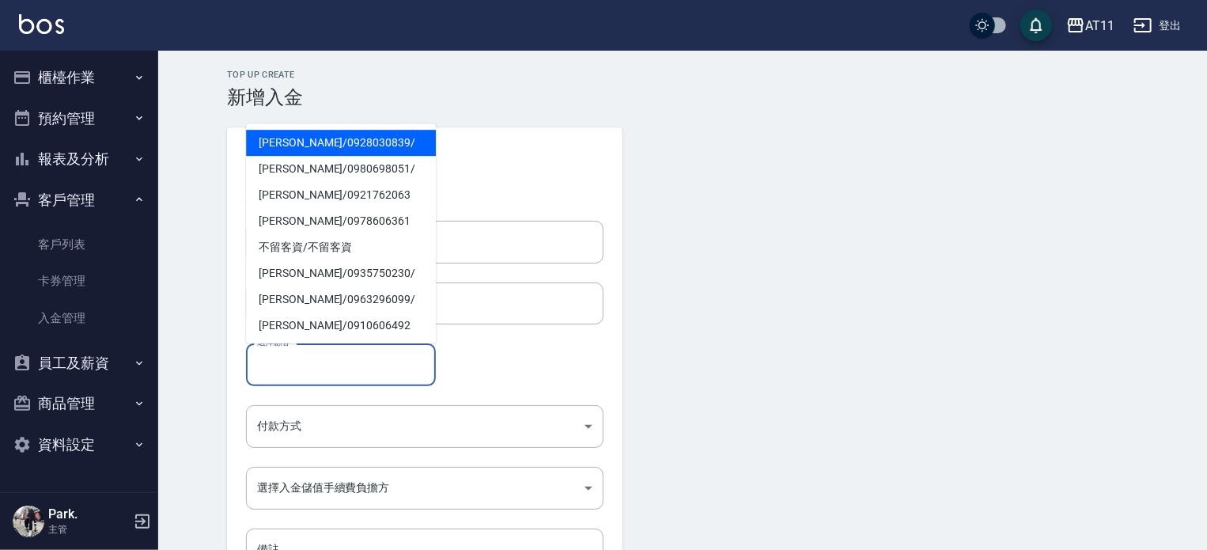
click at [339, 357] on input "選擇顧客" at bounding box center [341, 364] width 176 height 28
click at [334, 145] on span "[PERSON_NAME]/ 0928030839 /" at bounding box center [341, 143] width 190 height 26
type input "[PERSON_NAME]/0928030839/"
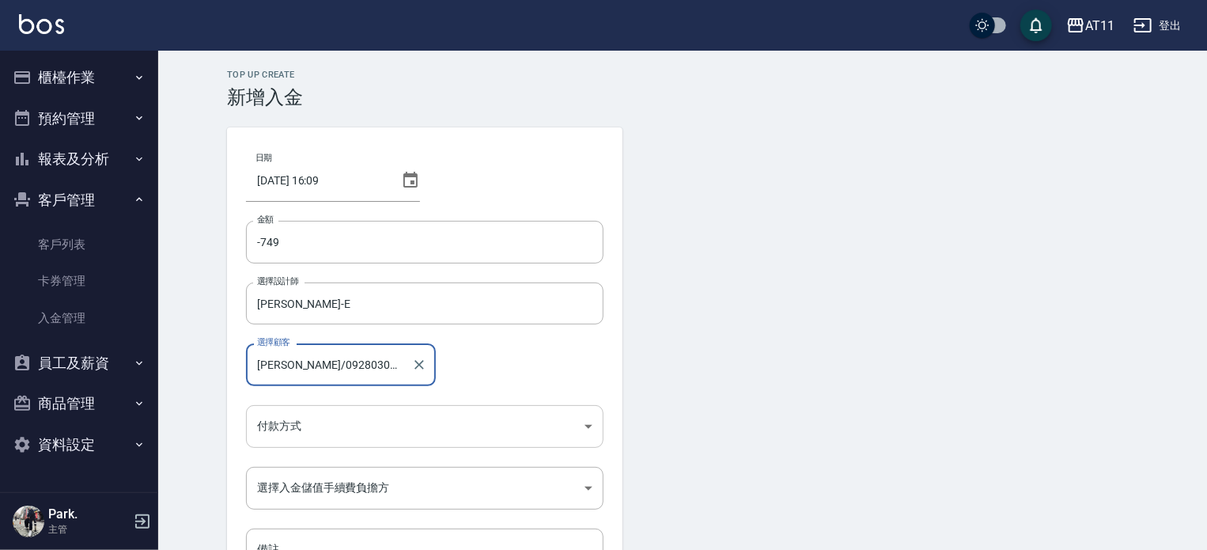
click at [348, 416] on body "AT11 登出 櫃檯作業 打帳單 帳單列表 現金收支登錄 材料自購登錄 每日結帳 排班表 現場電腦打卡 掃碼打卡 預約管理 預約管理 單日預約紀錄 單週預約紀…" at bounding box center [603, 328] width 1207 height 656
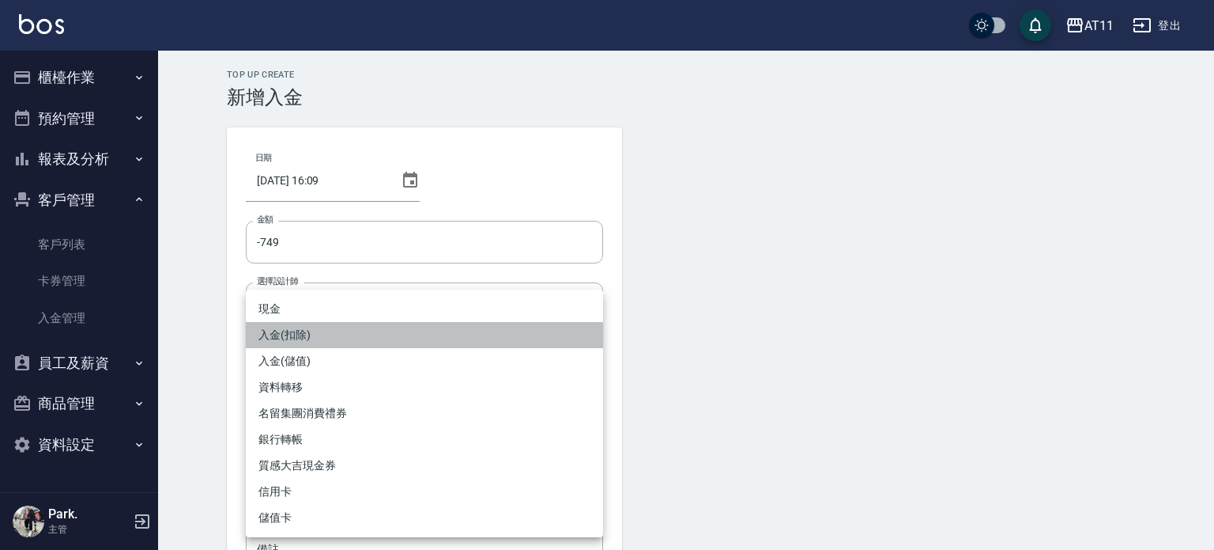
click at [335, 331] on li "入金(扣除)" at bounding box center [424, 335] width 357 height 26
type input "入金(扣除)"
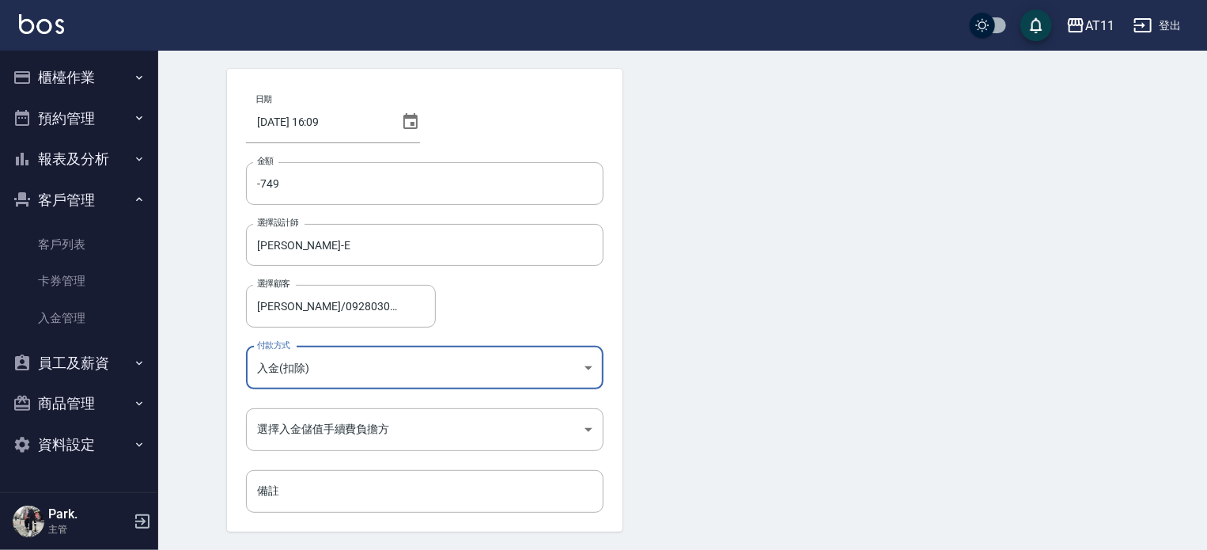
scroll to position [107, 0]
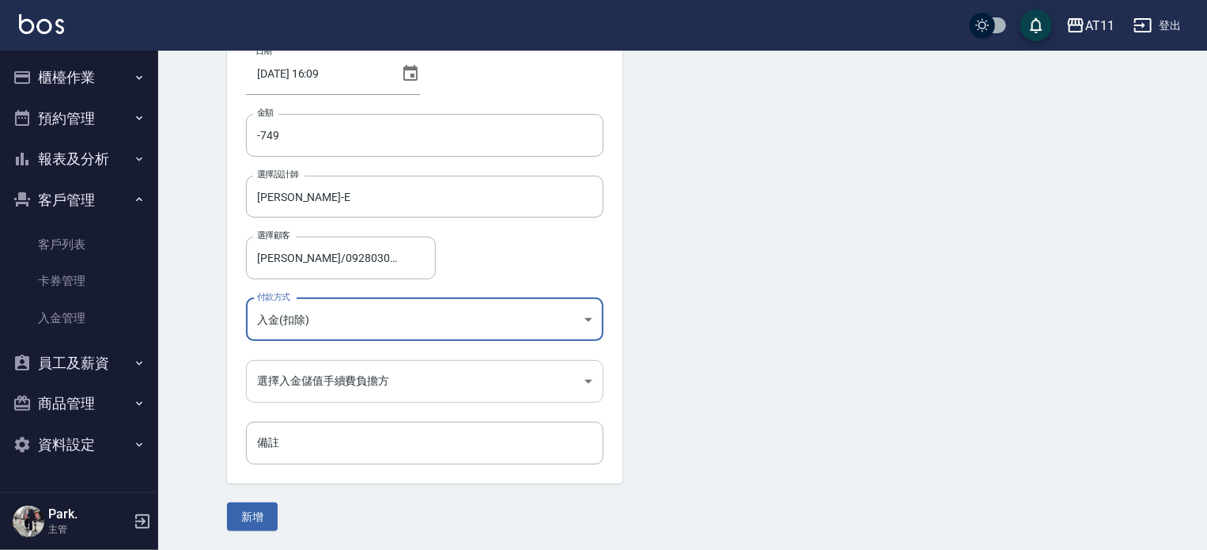
click at [329, 366] on body "AT11 登出 櫃檯作業 打帳單 帳單列表 現金收支登錄 材料自購登錄 每日結帳 排班表 現場電腦打卡 掃碼打卡 預約管理 預約管理 單日預約紀錄 單週預約紀…" at bounding box center [603, 221] width 1207 height 656
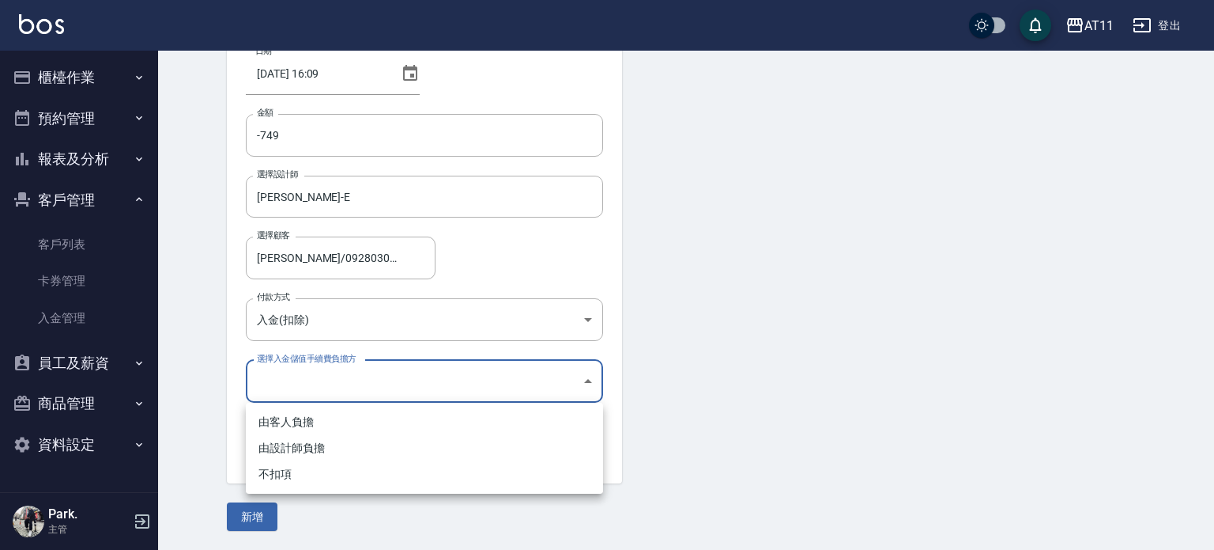
click at [327, 478] on li "不扣項" at bounding box center [424, 474] width 357 height 26
type input "WITHOUTHANDLINGFEE"
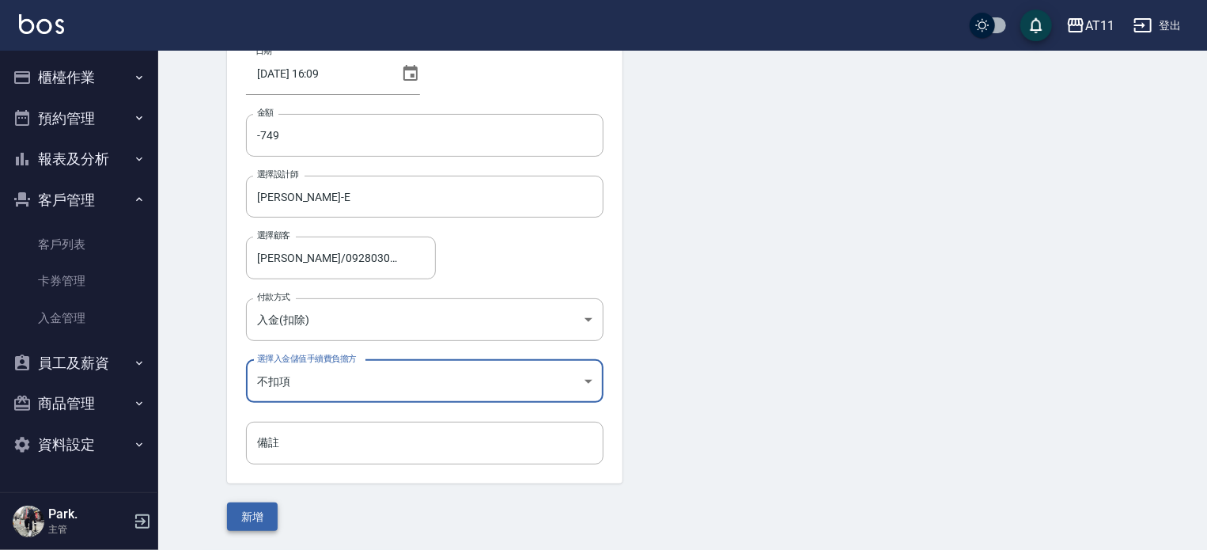
click at [250, 516] on button "新增" at bounding box center [252, 516] width 51 height 29
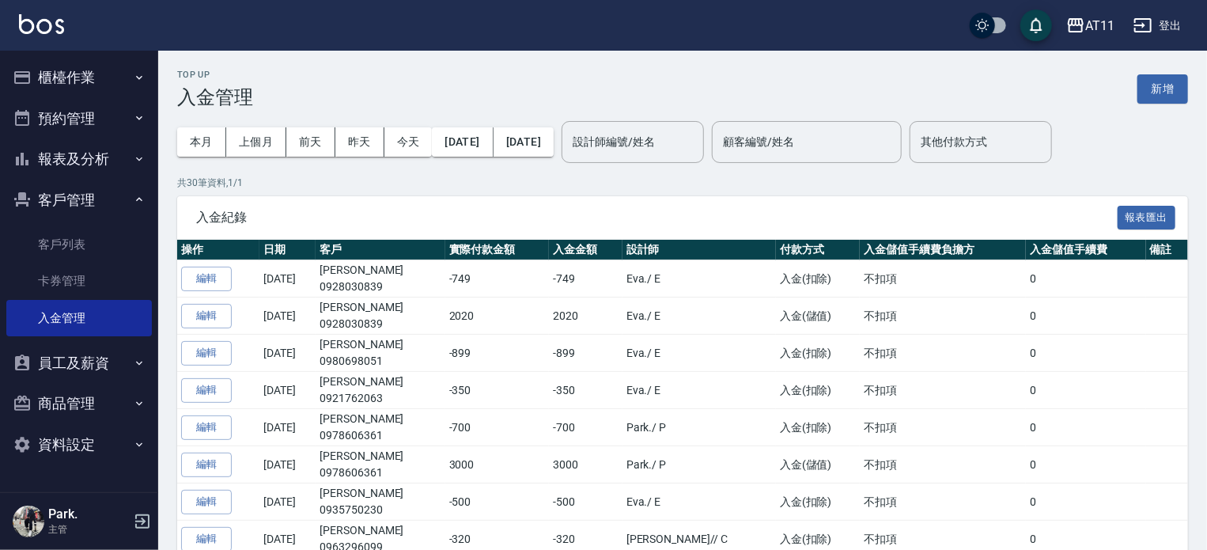
click at [60, 202] on button "客戶管理" at bounding box center [78, 199] width 145 height 41
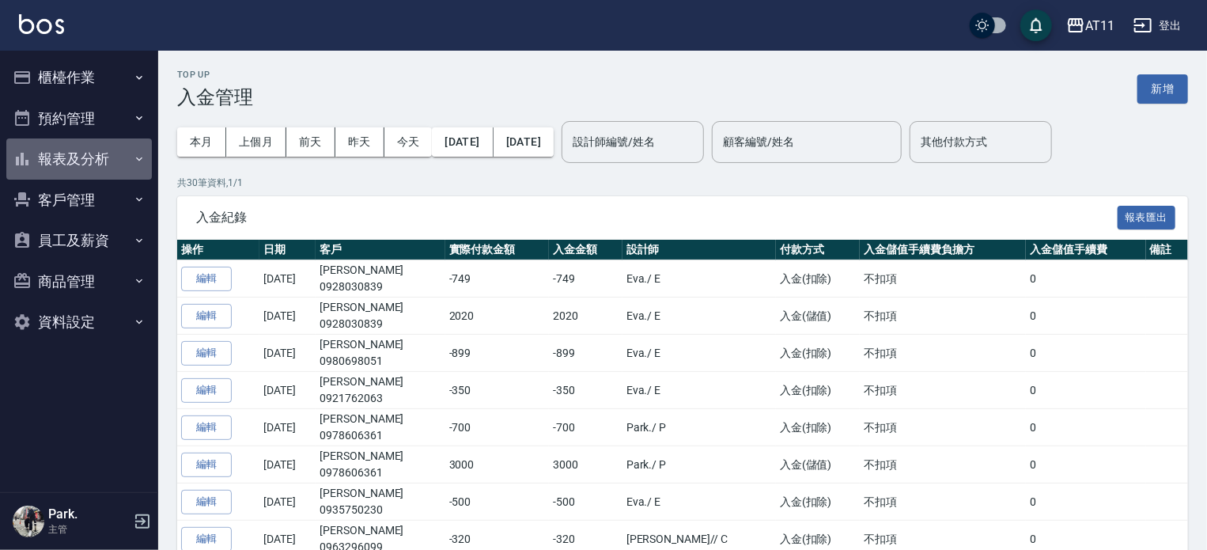
click at [96, 159] on button "報表及分析" at bounding box center [78, 158] width 145 height 41
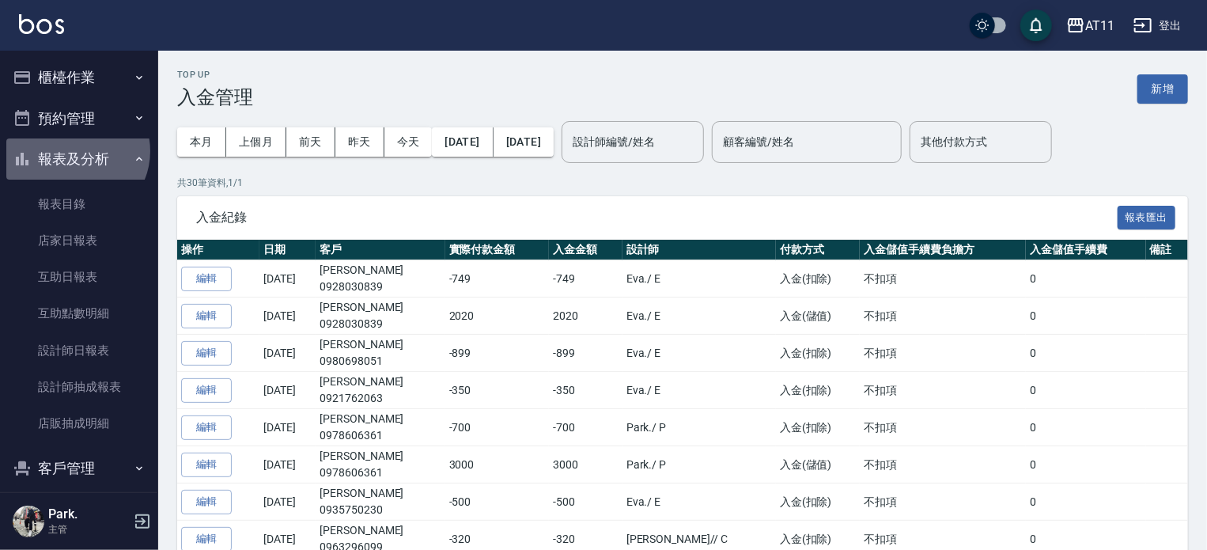
click at [74, 151] on button "報表及分析" at bounding box center [78, 158] width 145 height 41
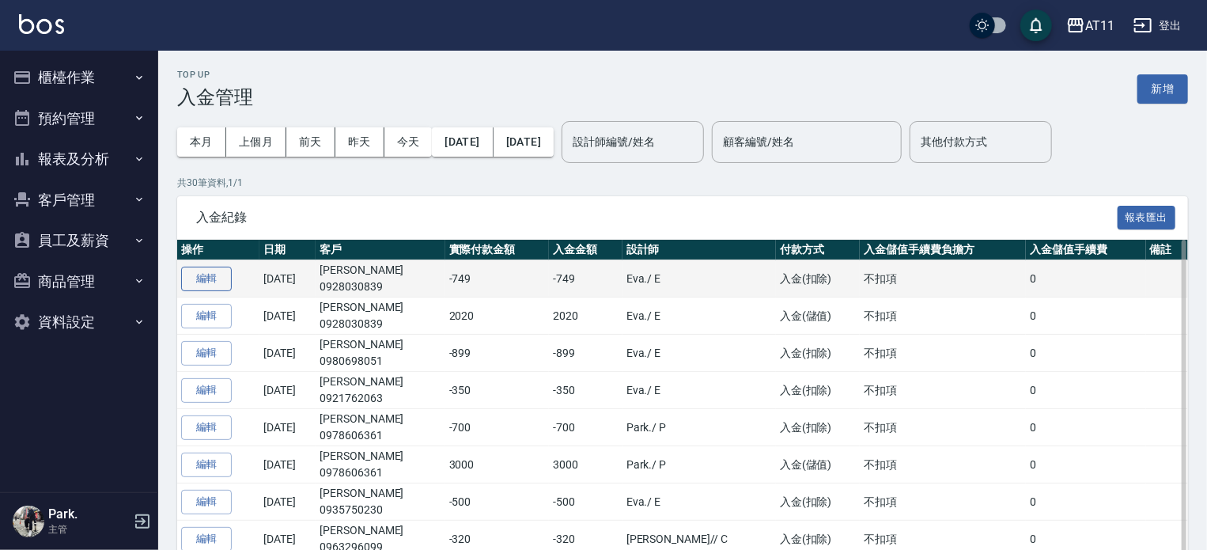
click at [199, 274] on button "編輯" at bounding box center [206, 278] width 51 height 25
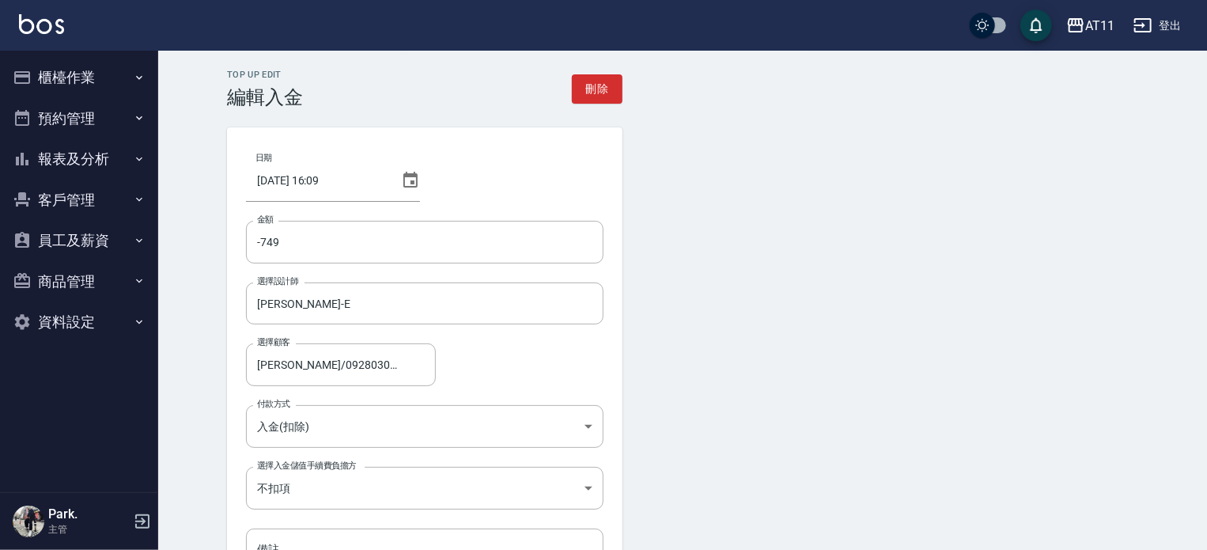
click at [88, 200] on button "客戶管理" at bounding box center [78, 199] width 145 height 41
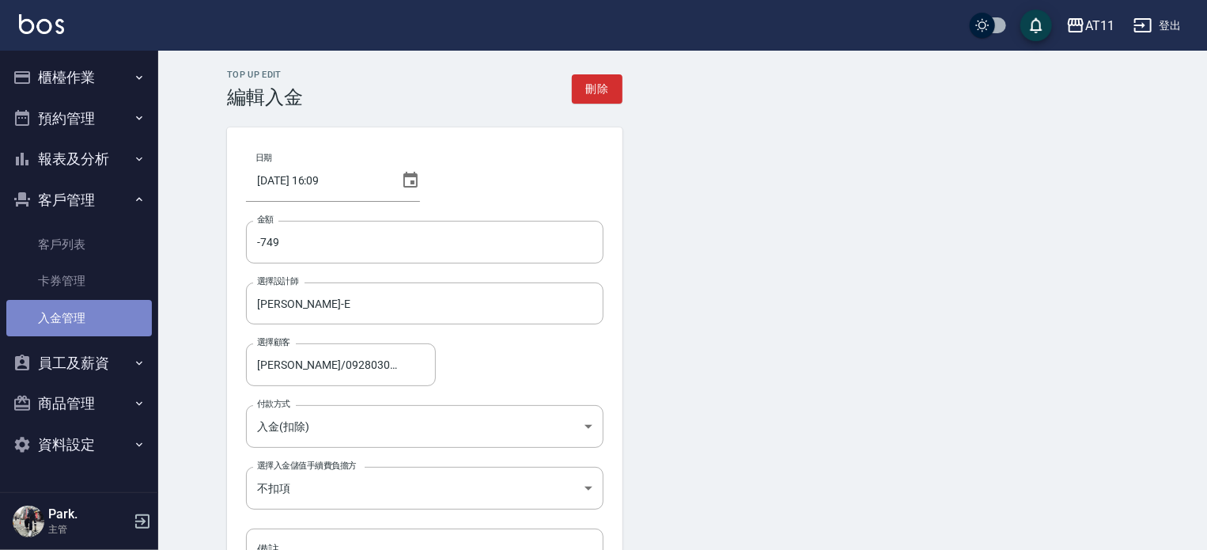
click at [84, 319] on link "入金管理" at bounding box center [78, 318] width 145 height 36
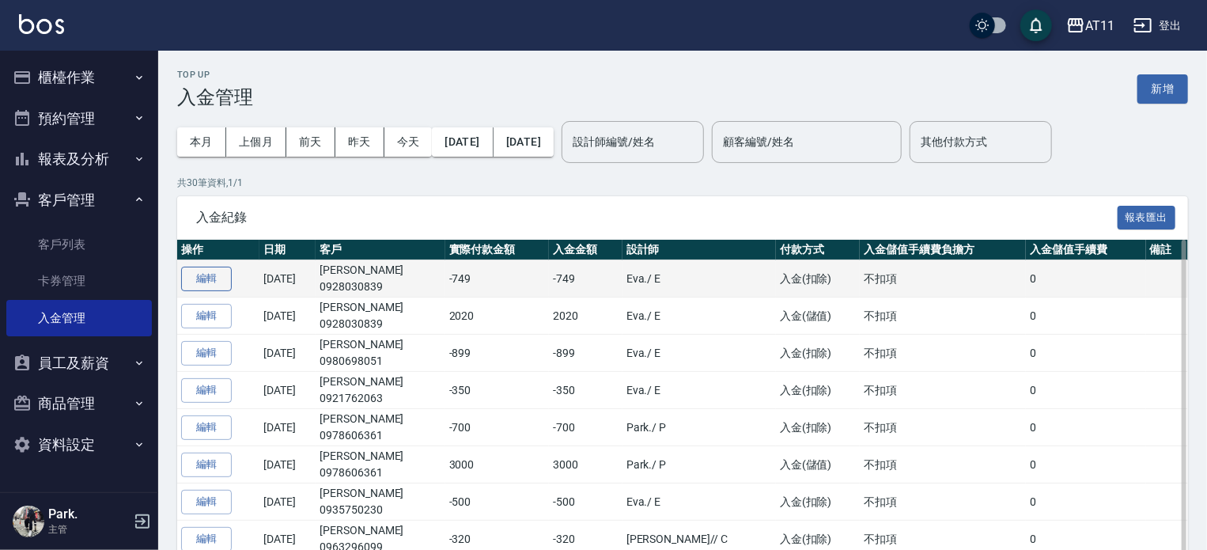
click at [223, 279] on button "編輯" at bounding box center [206, 278] width 51 height 25
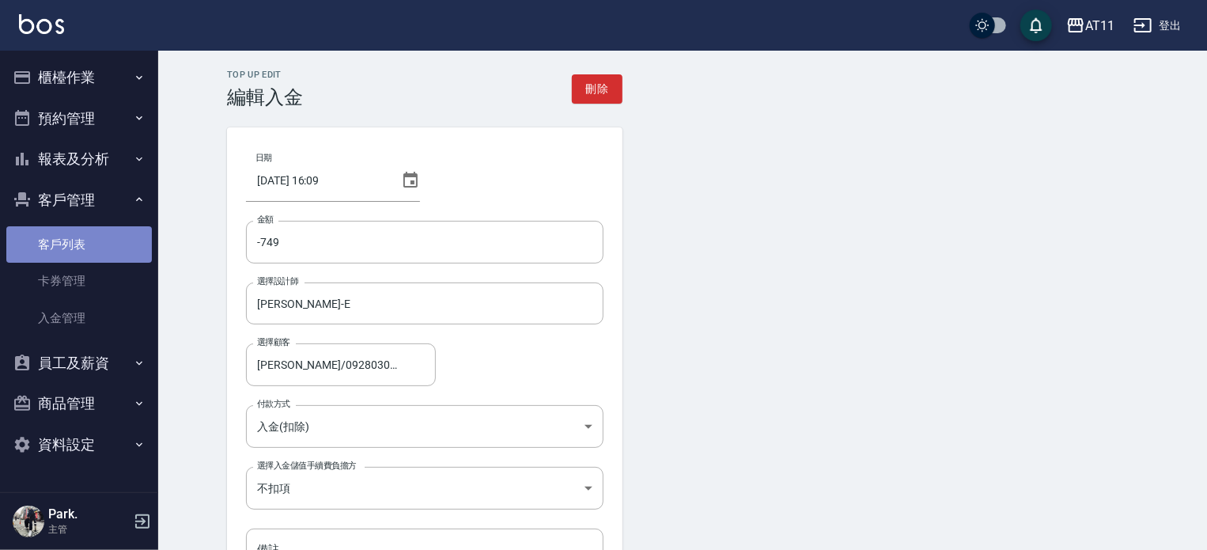
click at [69, 240] on link "客戶列表" at bounding box center [78, 244] width 145 height 36
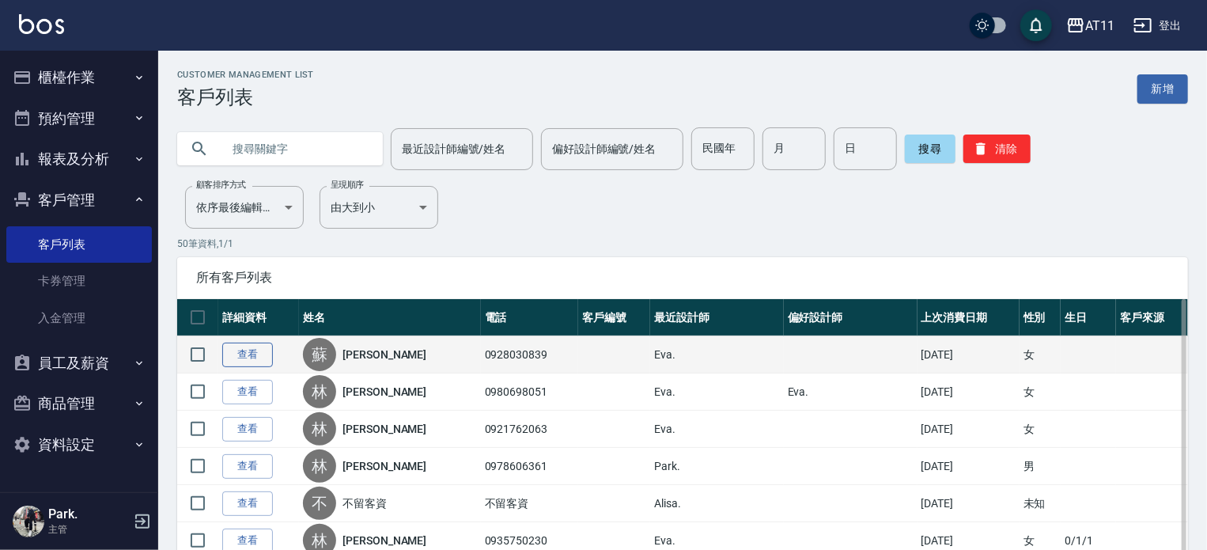
click at [231, 350] on link "查看" at bounding box center [247, 354] width 51 height 25
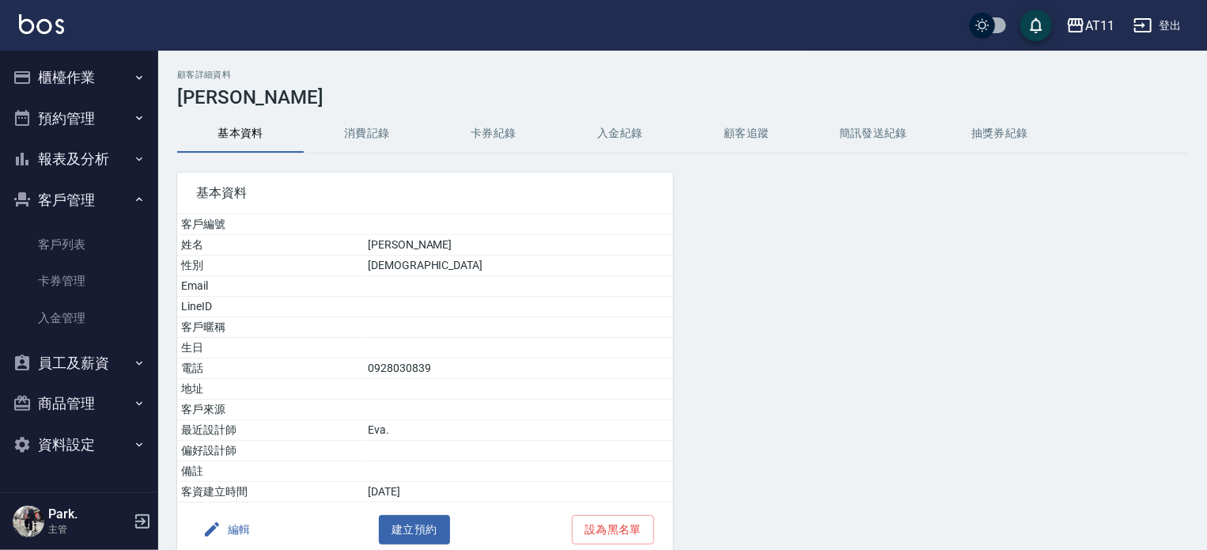
click at [618, 135] on button "入金紀錄" at bounding box center [620, 134] width 127 height 38
